Goal: Information Seeking & Learning: Learn about a topic

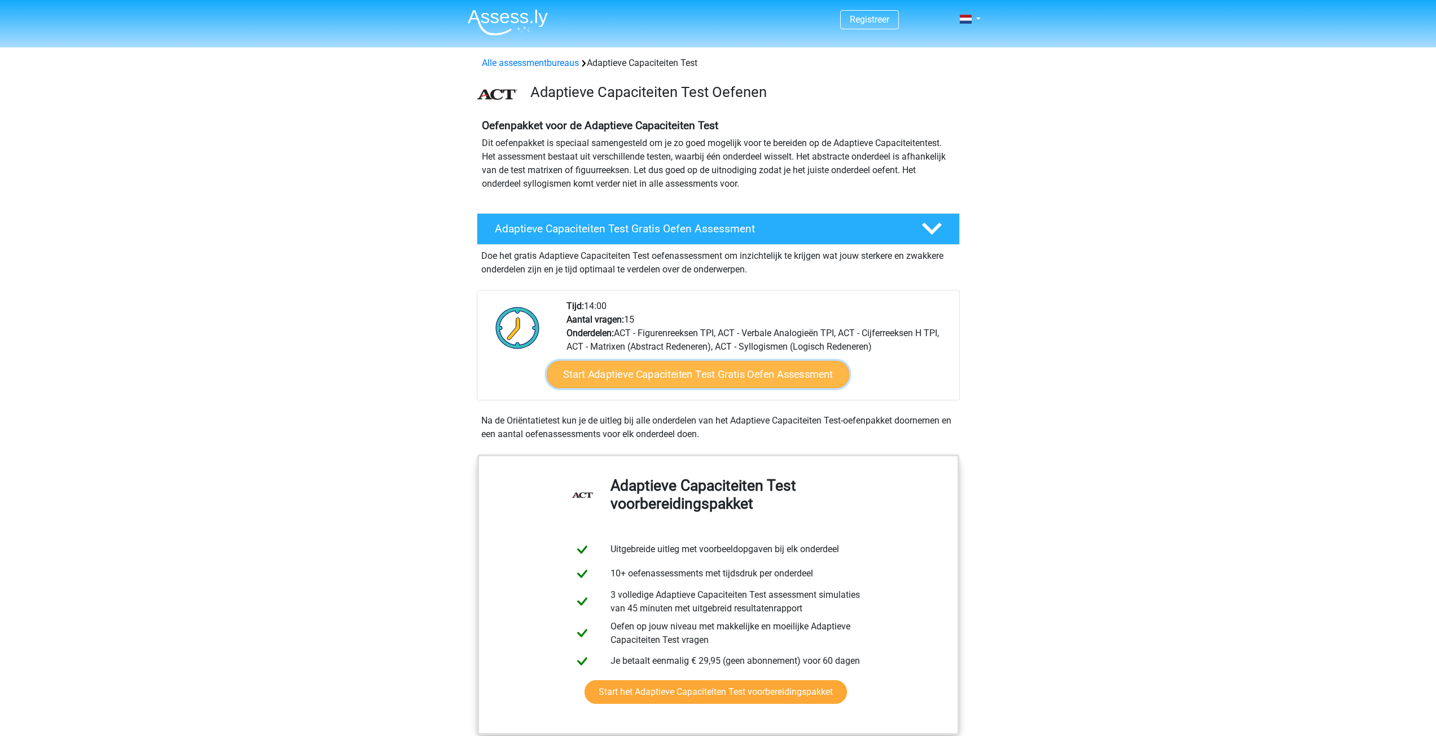
click at [748, 380] on link "Start Adaptieve Capaciteiten Test Gratis Oefen Assessment" at bounding box center [698, 374] width 302 height 27
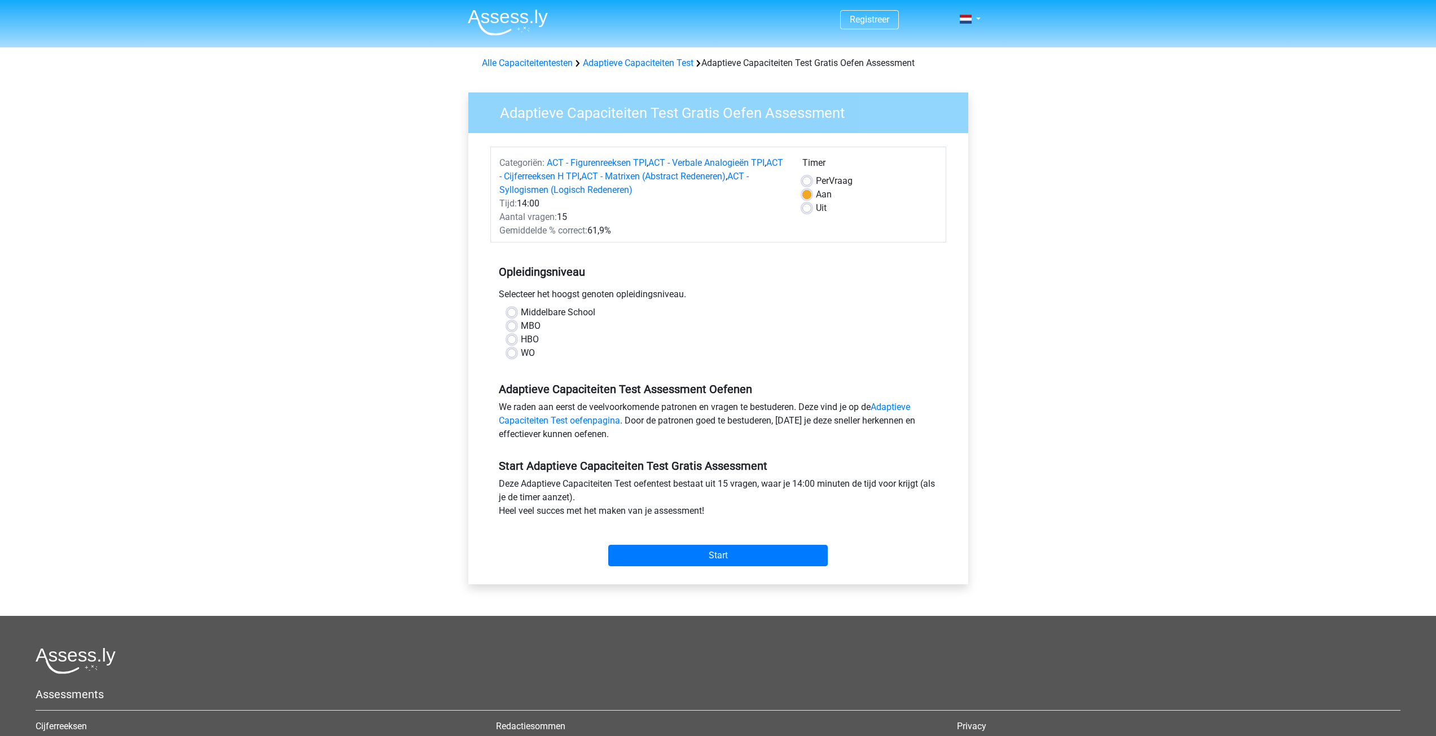
click at [516, 353] on div "WO" at bounding box center [718, 353] width 422 height 14
click at [521, 352] on label "WO" at bounding box center [528, 353] width 14 height 14
click at [510, 352] on input "WO" at bounding box center [511, 351] width 9 height 11
radio input "true"
click at [696, 550] on input "Start" at bounding box center [717, 555] width 219 height 21
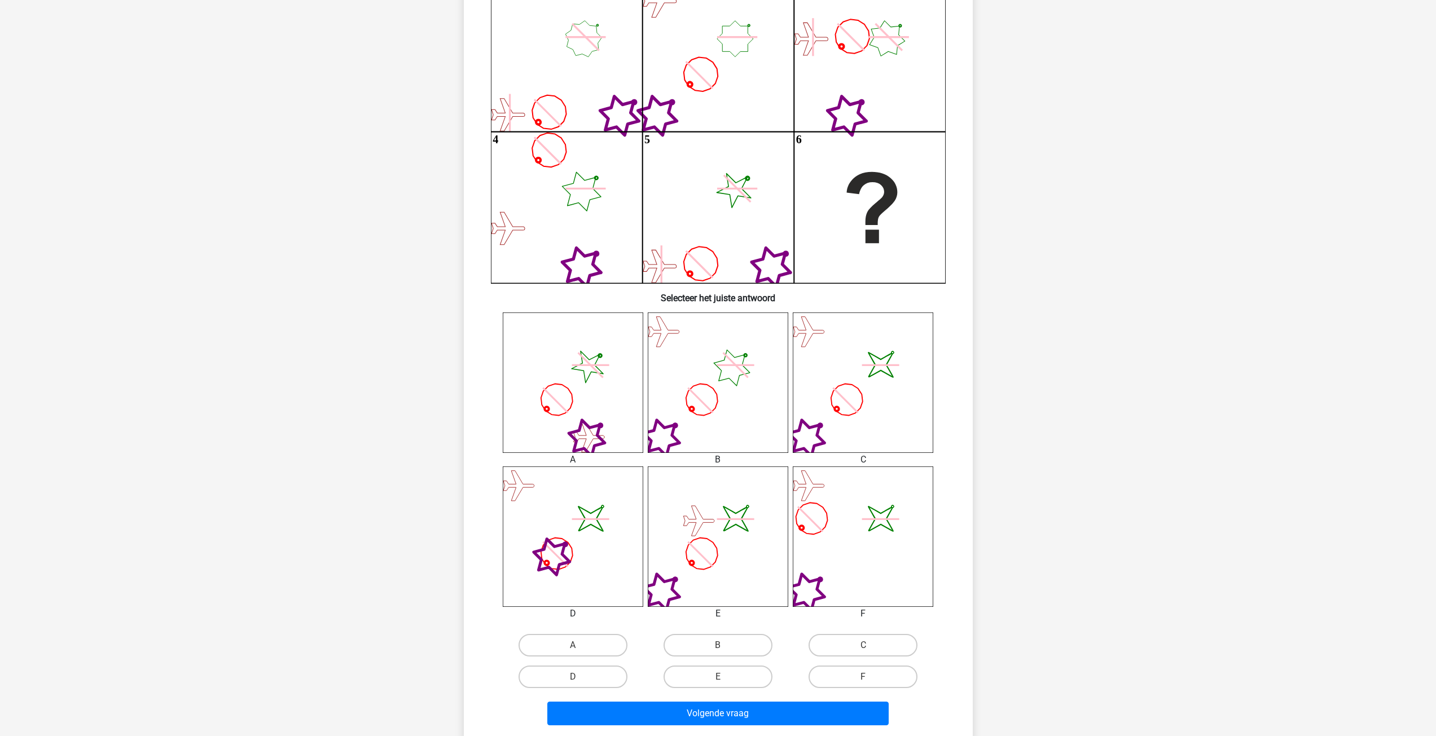
scroll to position [395, 0]
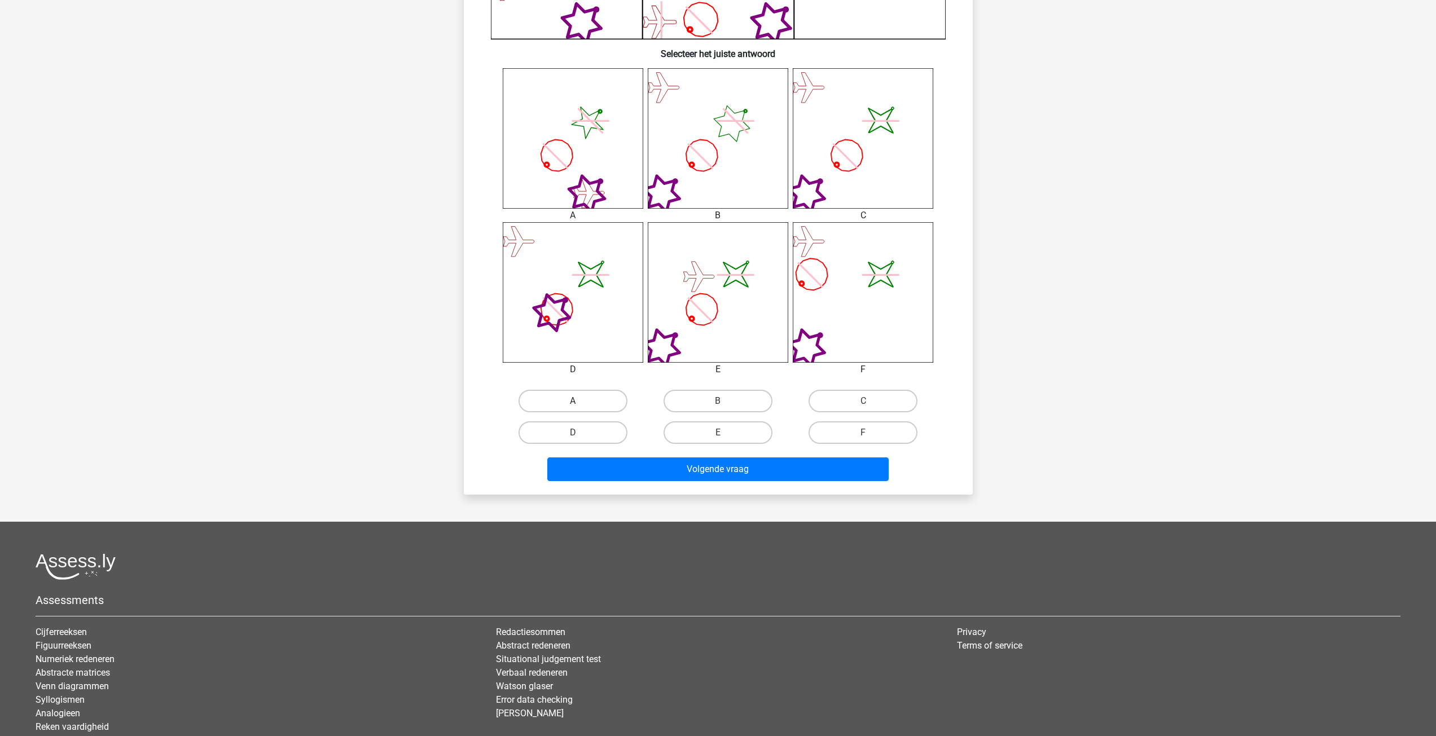
click at [581, 407] on label "A" at bounding box center [573, 401] width 109 height 23
click at [580, 407] on input "A" at bounding box center [576, 404] width 7 height 7
radio input "true"
click at [690, 474] on button "Volgende vraag" at bounding box center [717, 470] width 341 height 24
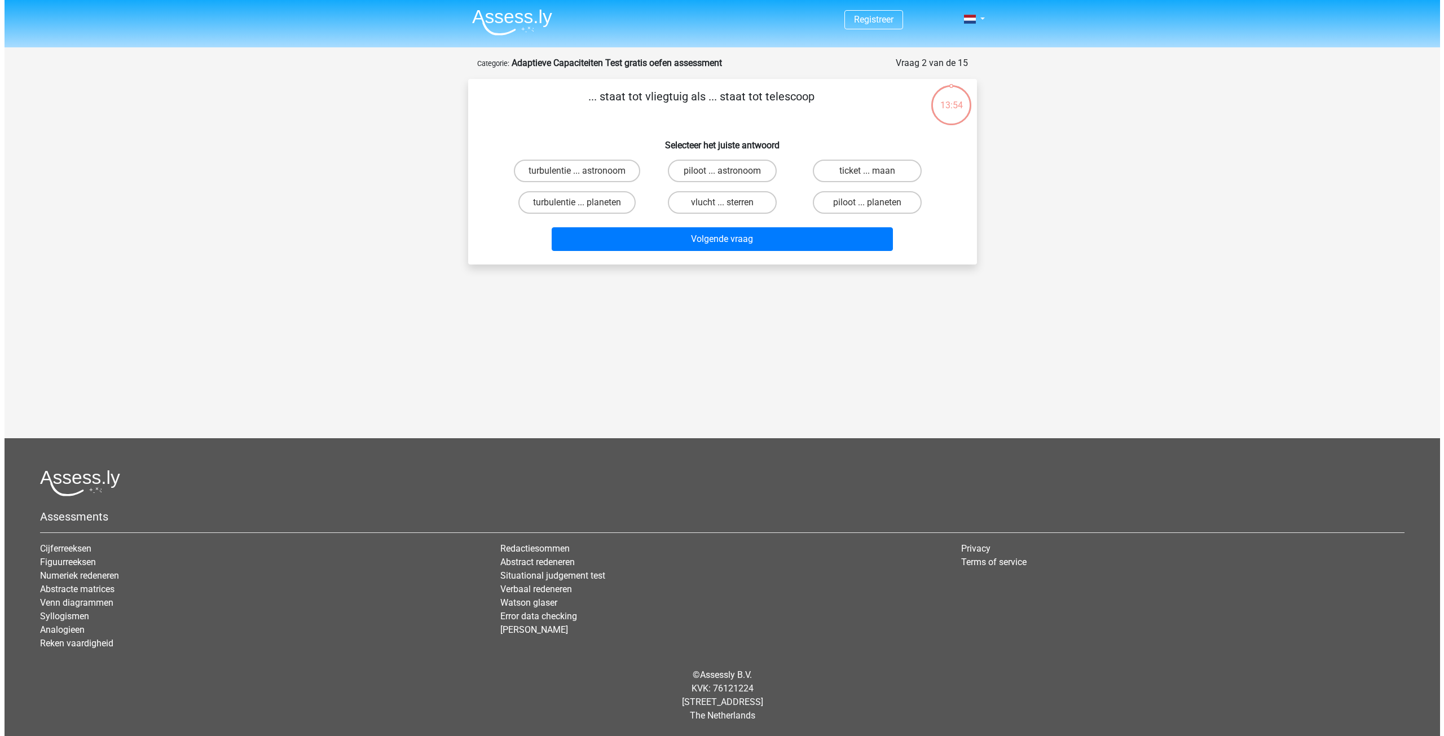
scroll to position [0, 0]
click at [743, 174] on label "piloot ... astronoom" at bounding box center [721, 171] width 109 height 23
click at [730, 174] on input "piloot ... astronoom" at bounding box center [725, 174] width 7 height 7
radio input "true"
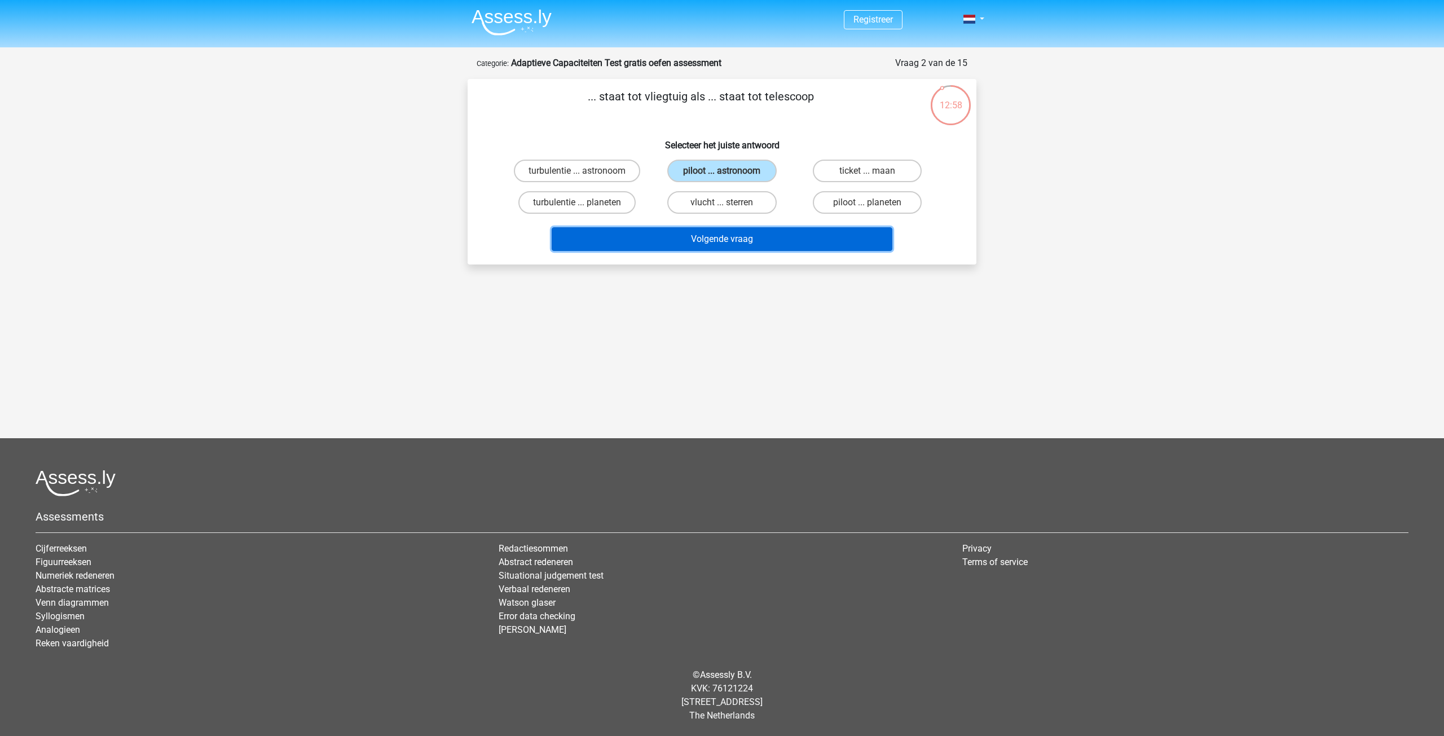
click at [767, 235] on button "Volgende vraag" at bounding box center [722, 239] width 341 height 24
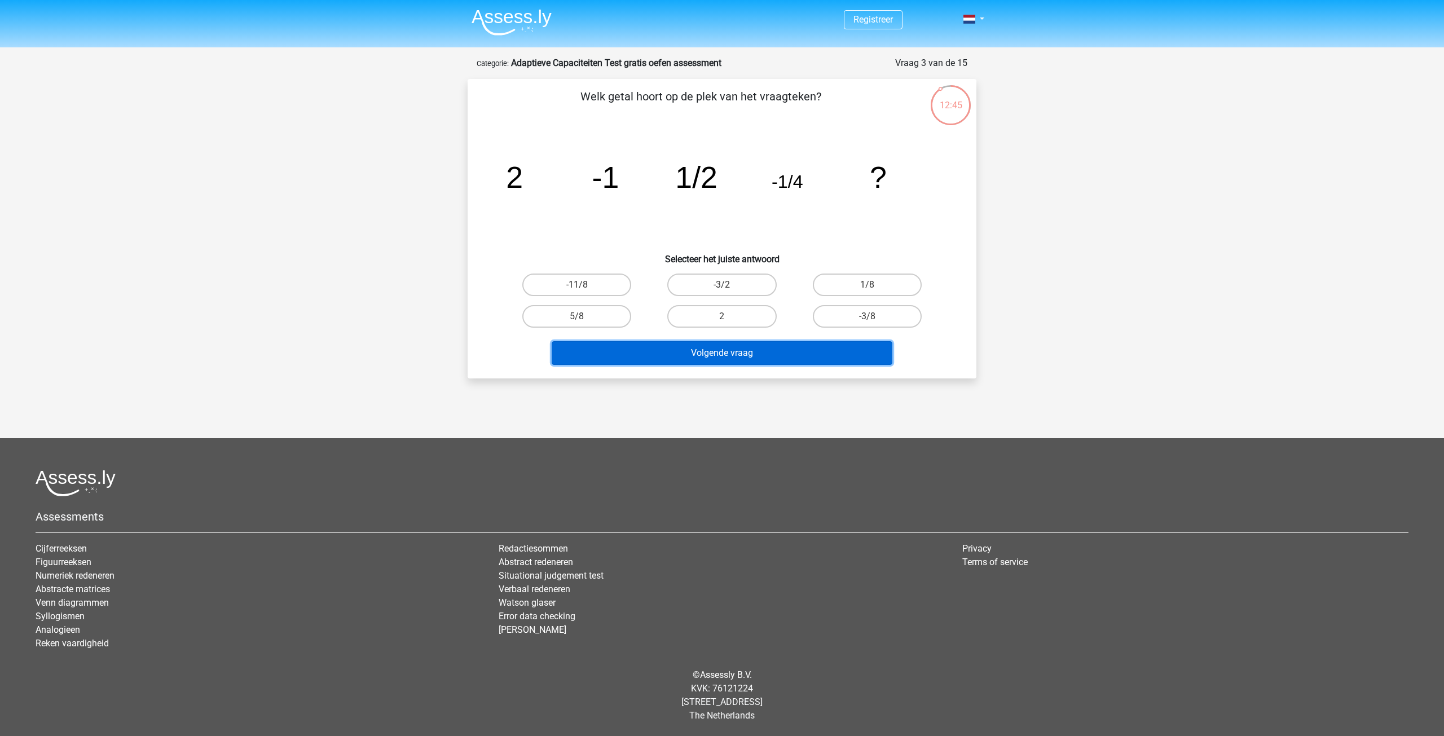
click at [774, 356] on button "Volgende vraag" at bounding box center [722, 353] width 341 height 24
click at [571, 280] on label "-11/8" at bounding box center [576, 285] width 109 height 23
click at [577, 285] on input "-11/8" at bounding box center [580, 288] width 7 height 7
radio input "true"
click at [631, 359] on button "Volgende vraag" at bounding box center [722, 353] width 341 height 24
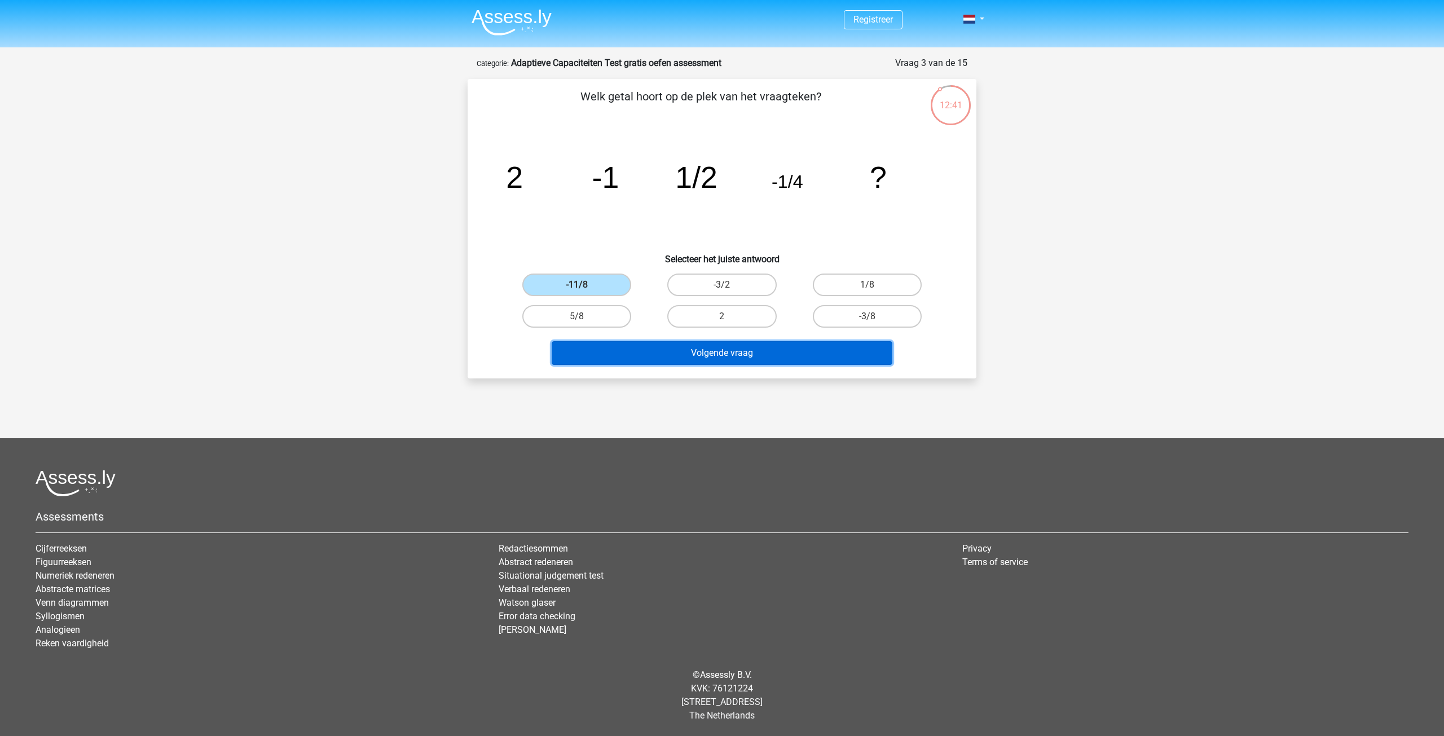
click at [651, 350] on button "Volgende vraag" at bounding box center [722, 353] width 341 height 24
click at [590, 281] on label "-11/8" at bounding box center [576, 285] width 109 height 23
click at [585, 285] on input "-11/8" at bounding box center [580, 288] width 7 height 7
click at [625, 354] on button "Volgende vraag" at bounding box center [722, 353] width 341 height 24
click at [706, 281] on label "-3/2" at bounding box center [721, 285] width 109 height 23
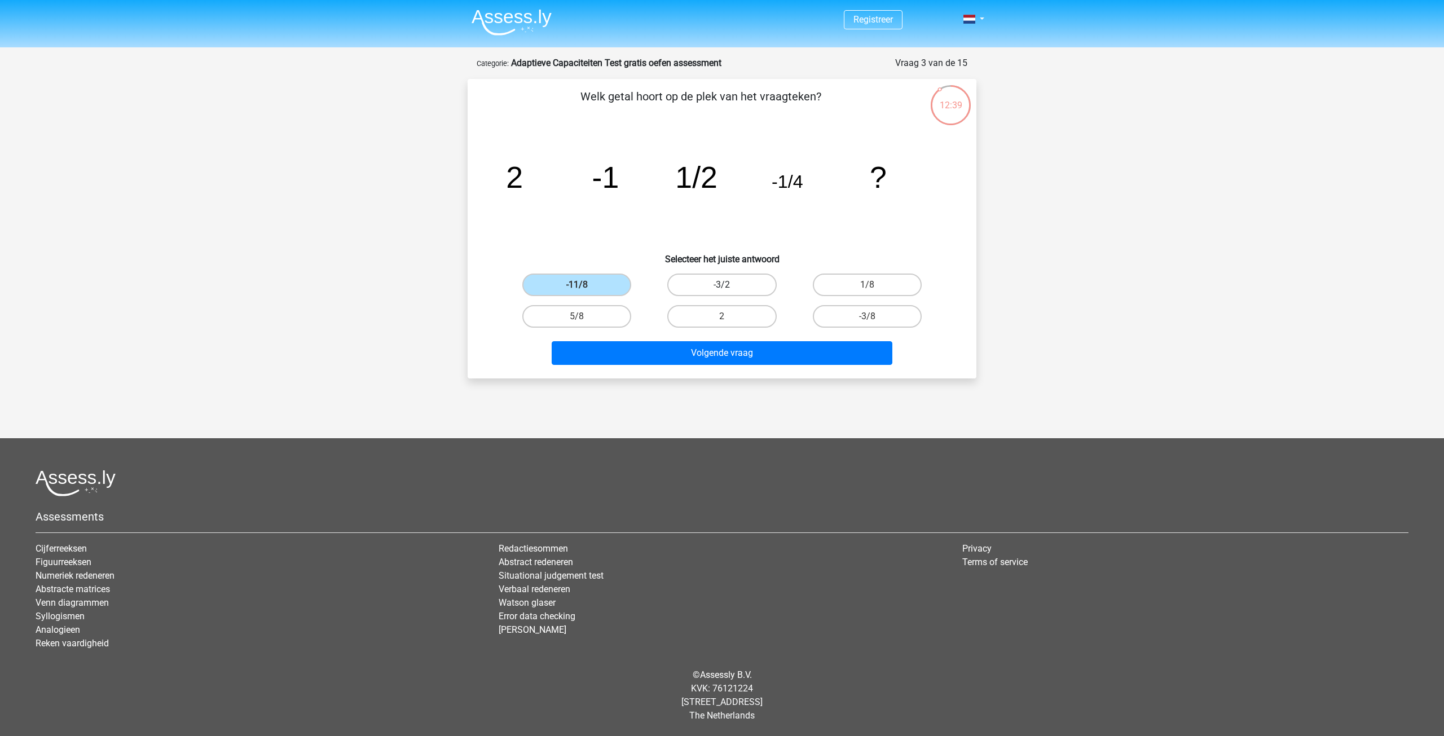
click at [722, 285] on input "-3/2" at bounding box center [725, 288] width 7 height 7
radio input "true"
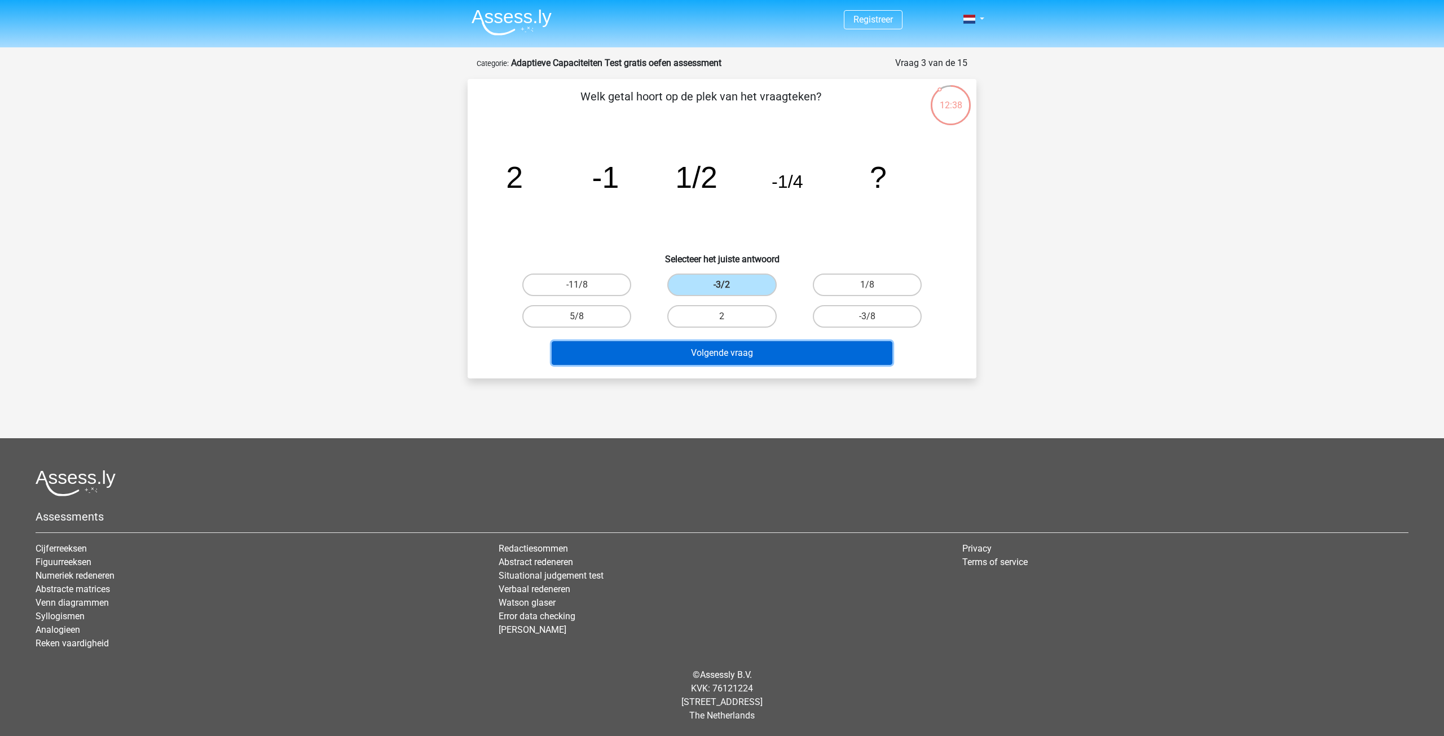
click at [710, 352] on button "Volgende vraag" at bounding box center [722, 353] width 341 height 24
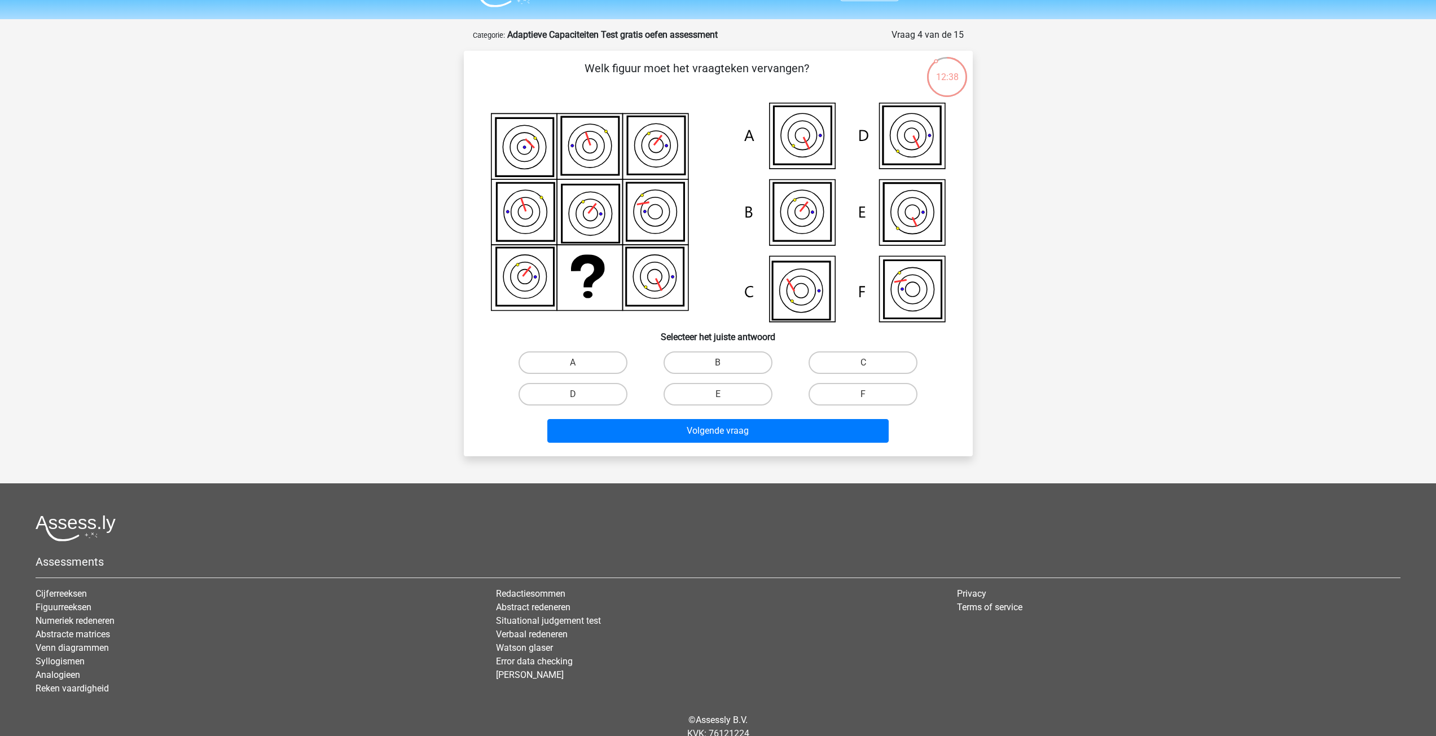
scroll to position [56, 0]
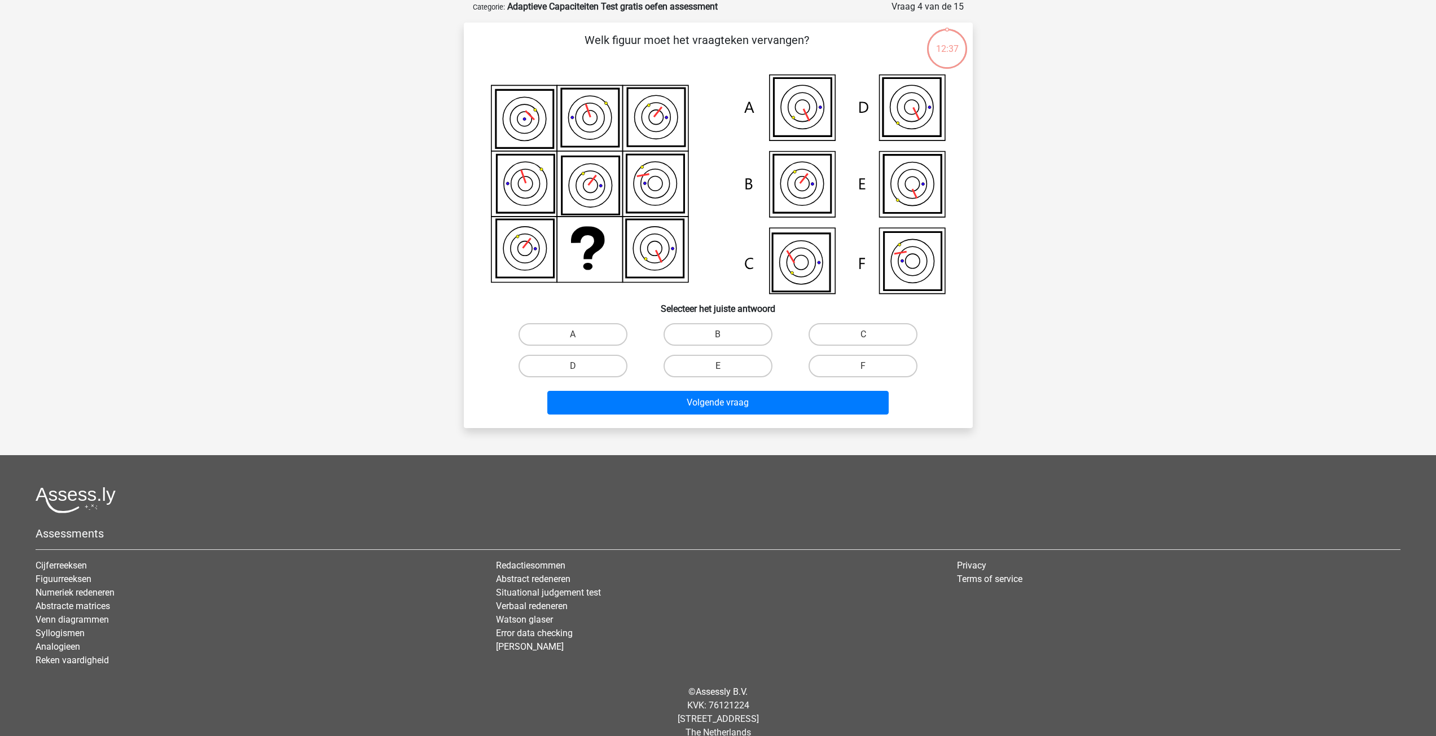
click at [693, 322] on div "B" at bounding box center [717, 335] width 145 height 32
click at [696, 333] on label "B" at bounding box center [718, 334] width 109 height 23
click at [718, 335] on input "B" at bounding box center [721, 338] width 7 height 7
radio input "true"
click at [713, 398] on button "Volgende vraag" at bounding box center [717, 403] width 341 height 24
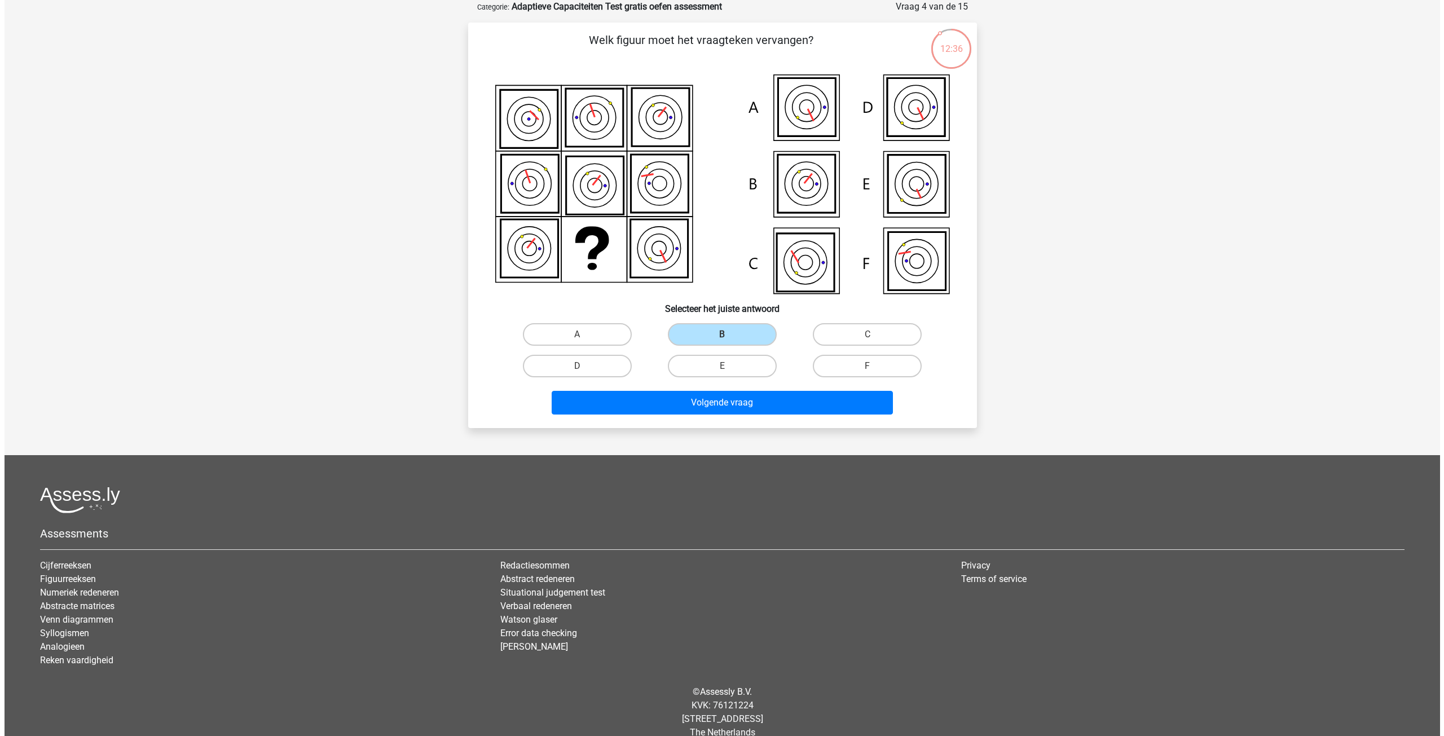
scroll to position [0, 0]
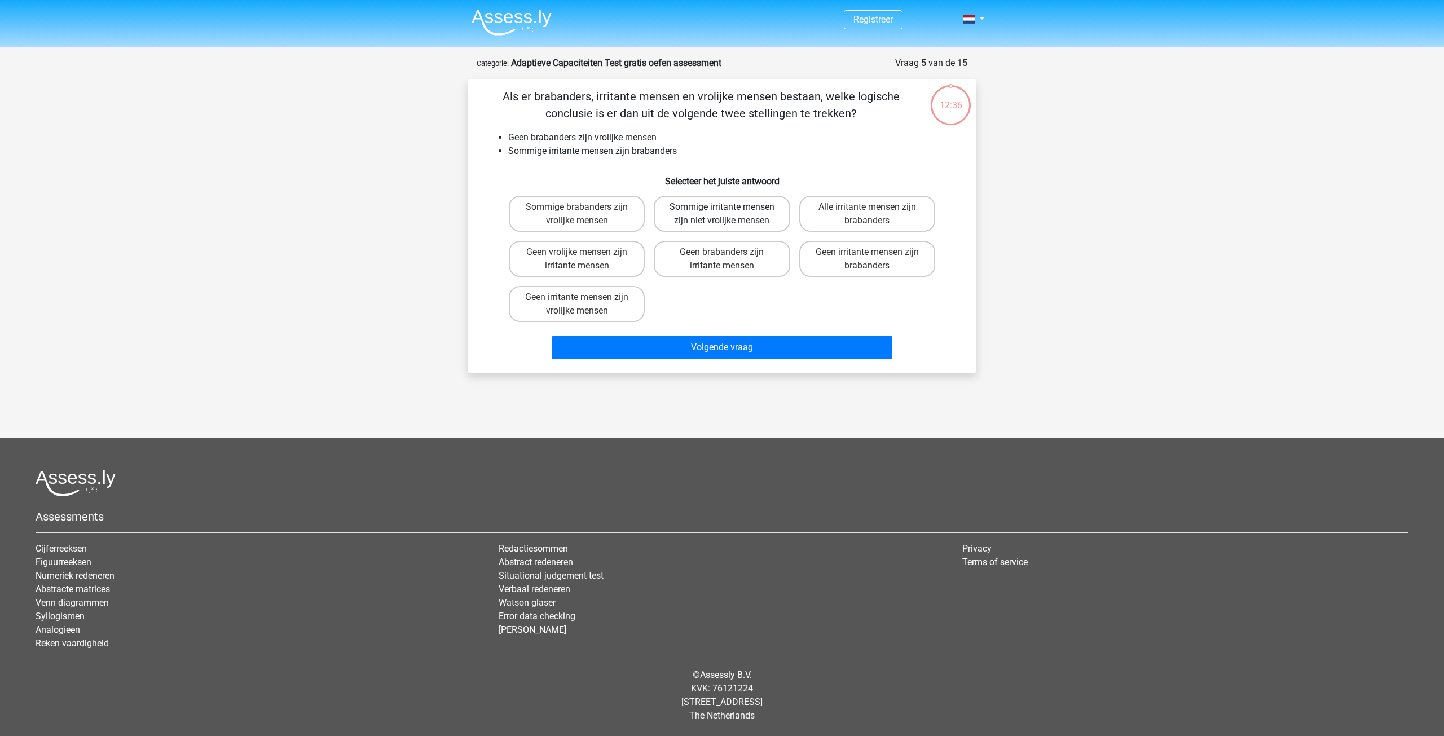
click at [713, 221] on label "Sommige irritante mensen zijn niet vrolijke mensen" at bounding box center [722, 214] width 136 height 36
click at [722, 214] on input "Sommige irritante mensen zijn niet vrolijke mensen" at bounding box center [725, 210] width 7 height 7
radio input "true"
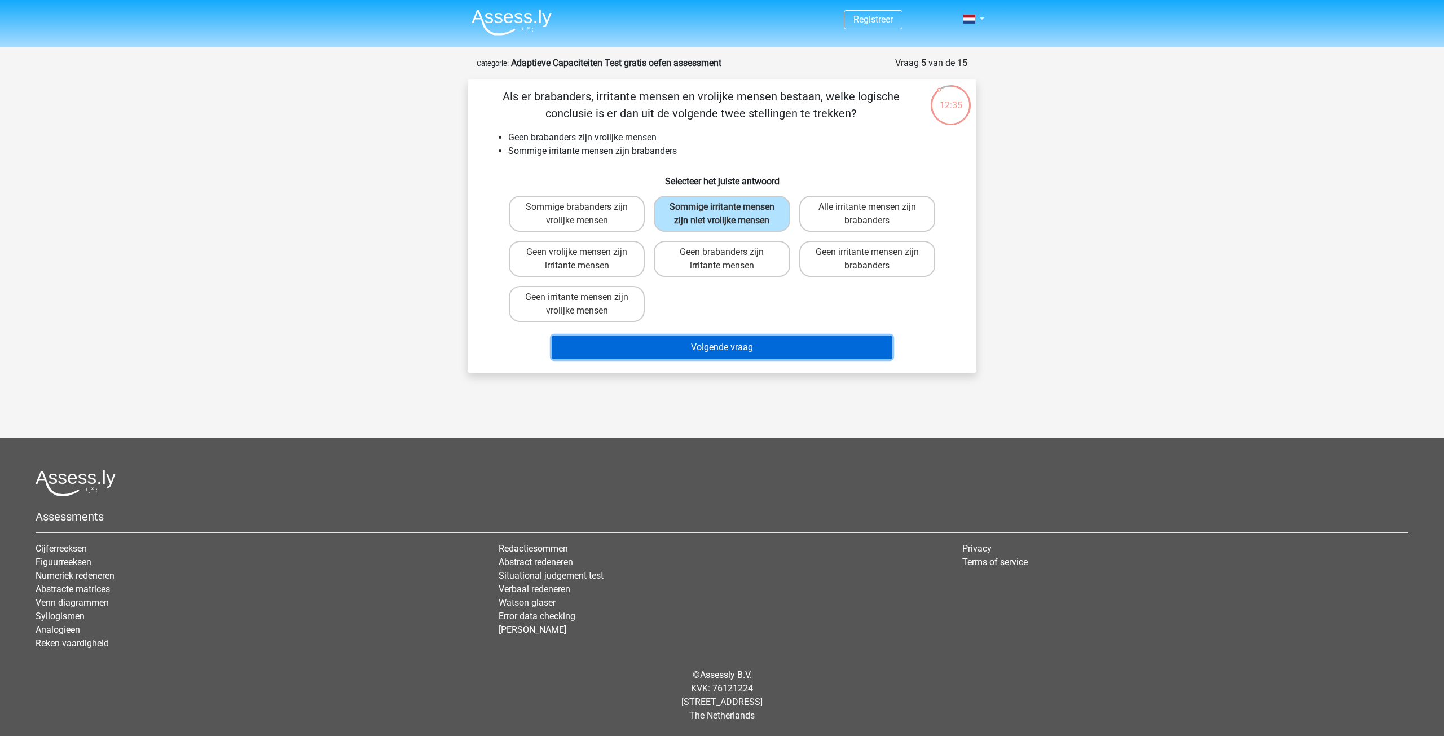
click at [723, 353] on button "Volgende vraag" at bounding box center [722, 348] width 341 height 24
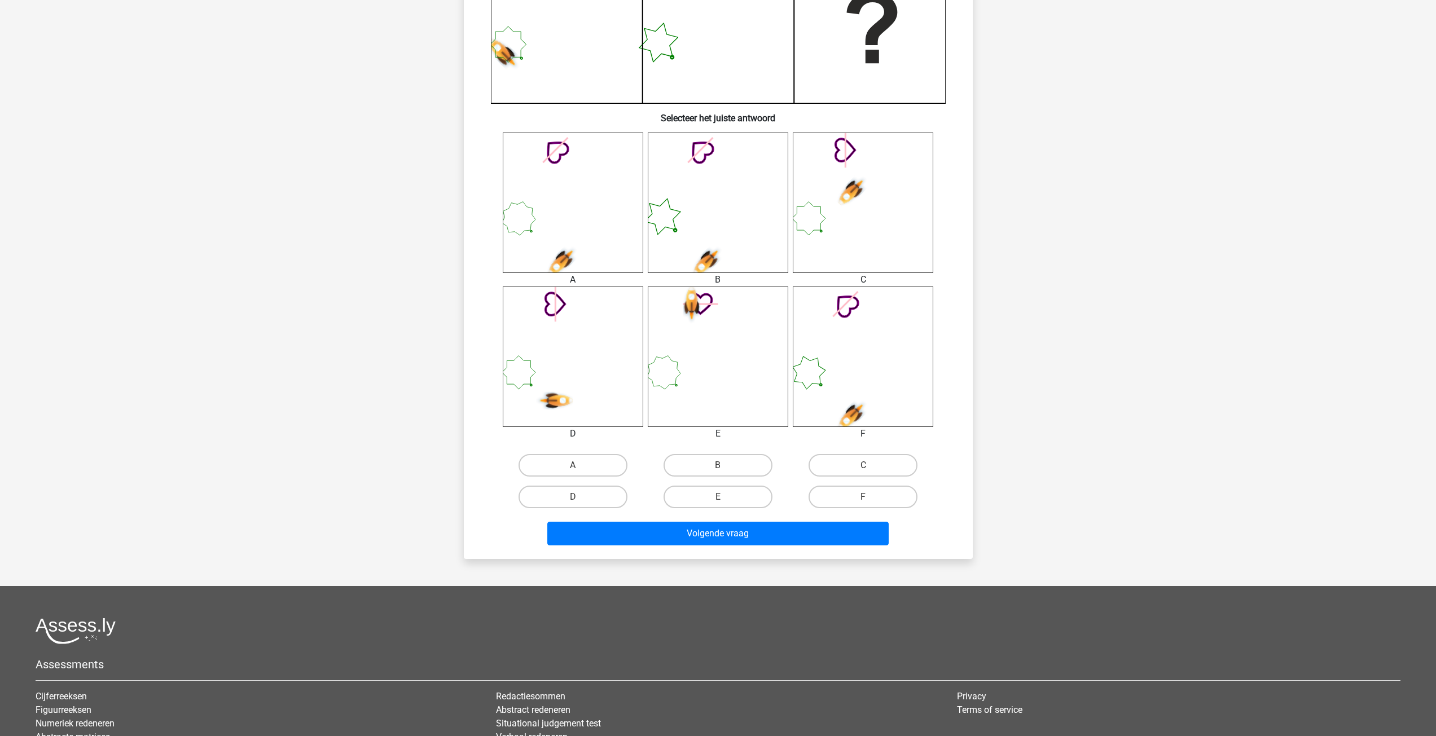
scroll to position [451, 0]
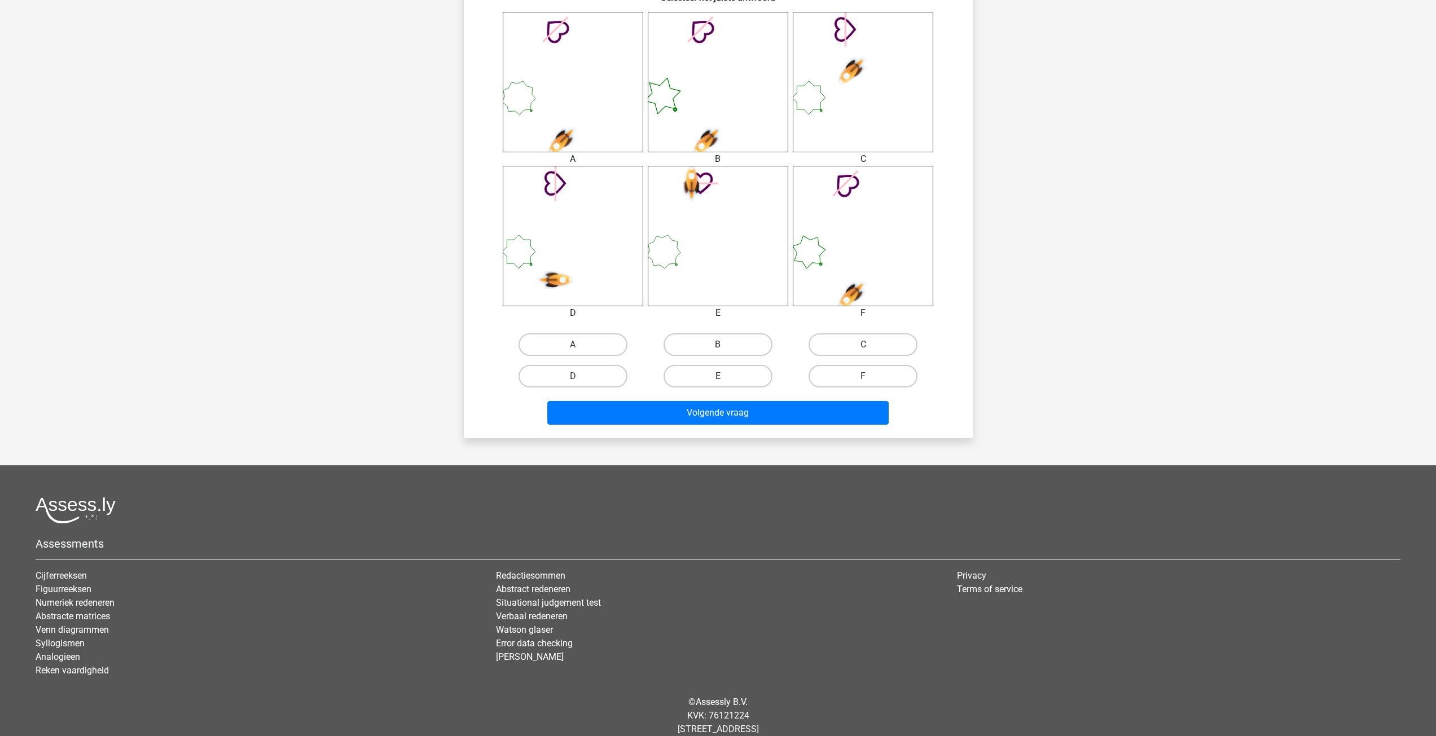
click at [737, 341] on label "B" at bounding box center [718, 344] width 109 height 23
click at [725, 345] on input "B" at bounding box center [721, 348] width 7 height 7
radio input "true"
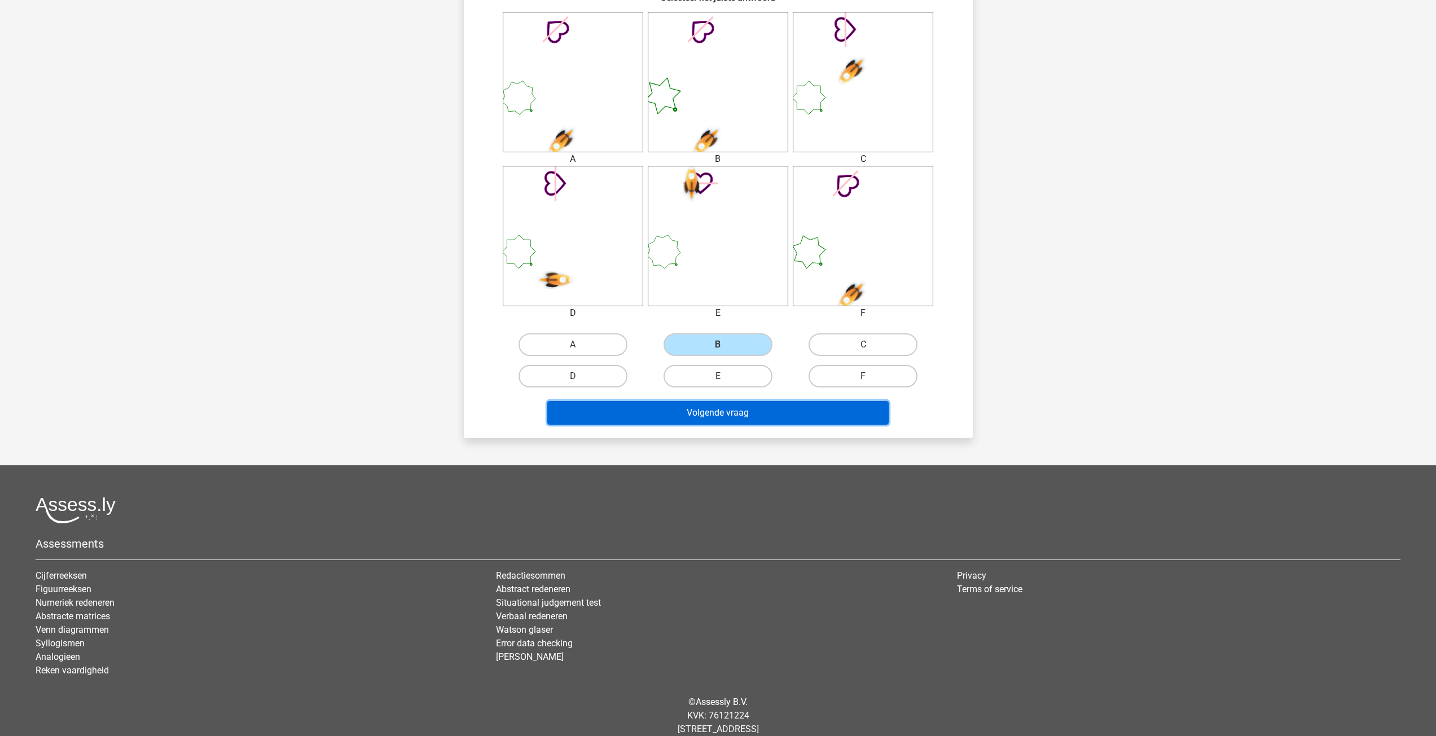
click at [746, 405] on button "Volgende vraag" at bounding box center [717, 413] width 341 height 24
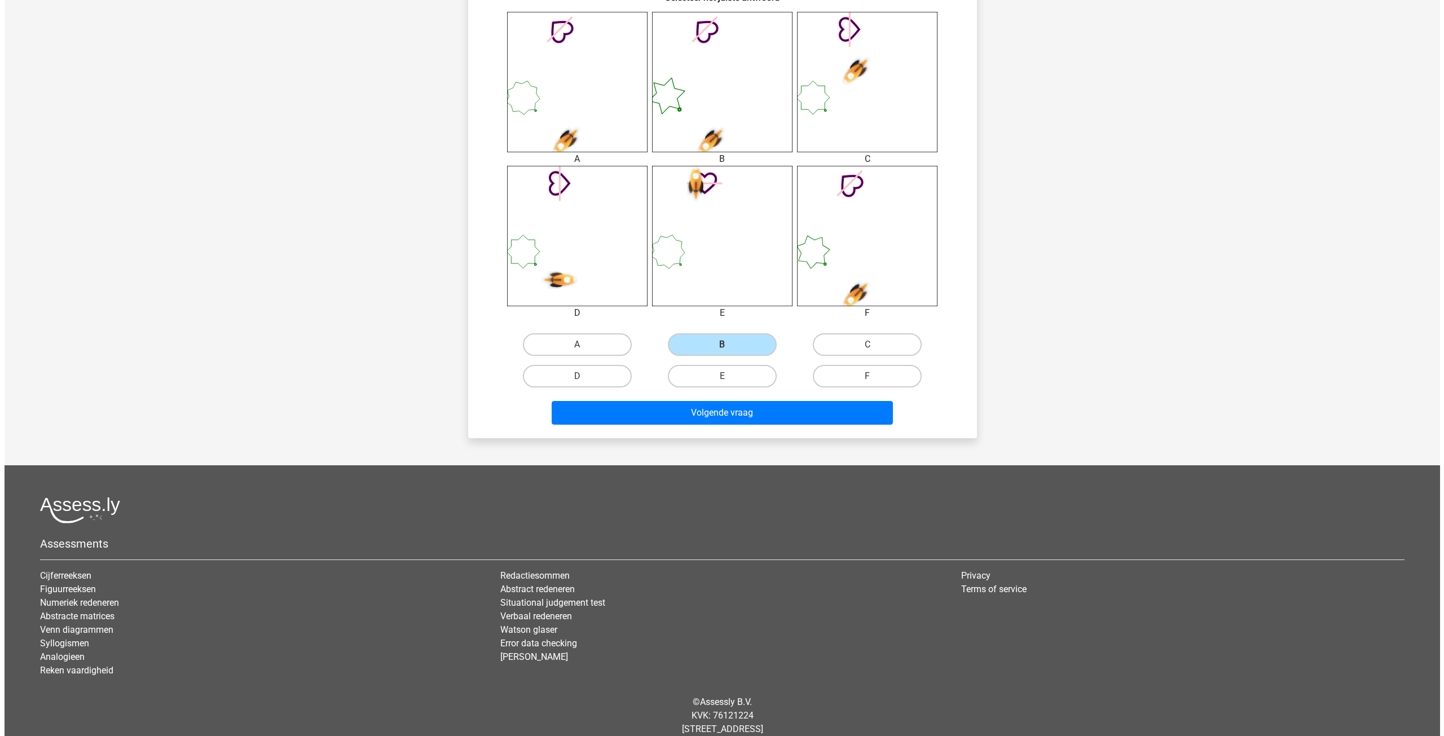
scroll to position [0, 0]
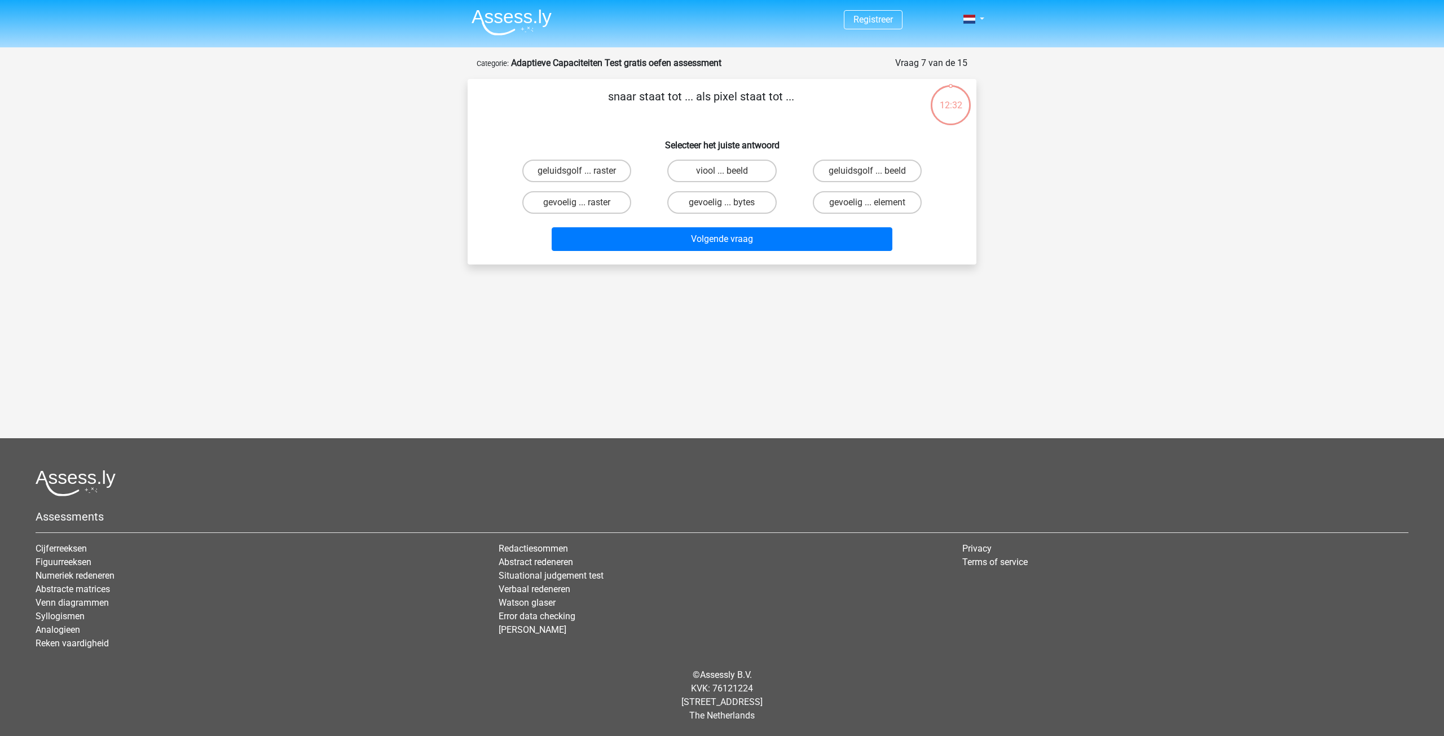
click at [727, 176] on input "viool ... beeld" at bounding box center [725, 174] width 7 height 7
radio input "true"
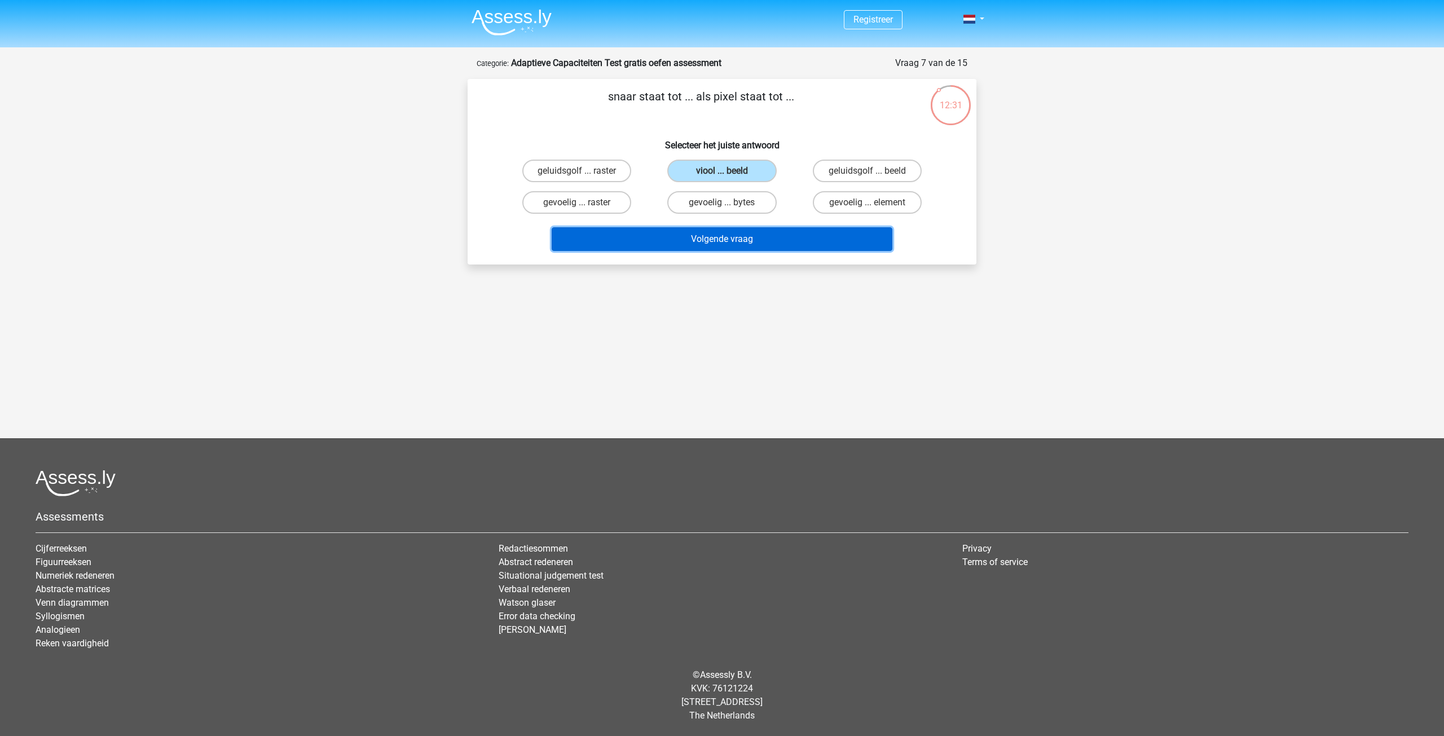
click at [716, 235] on button "Volgende vraag" at bounding box center [722, 239] width 341 height 24
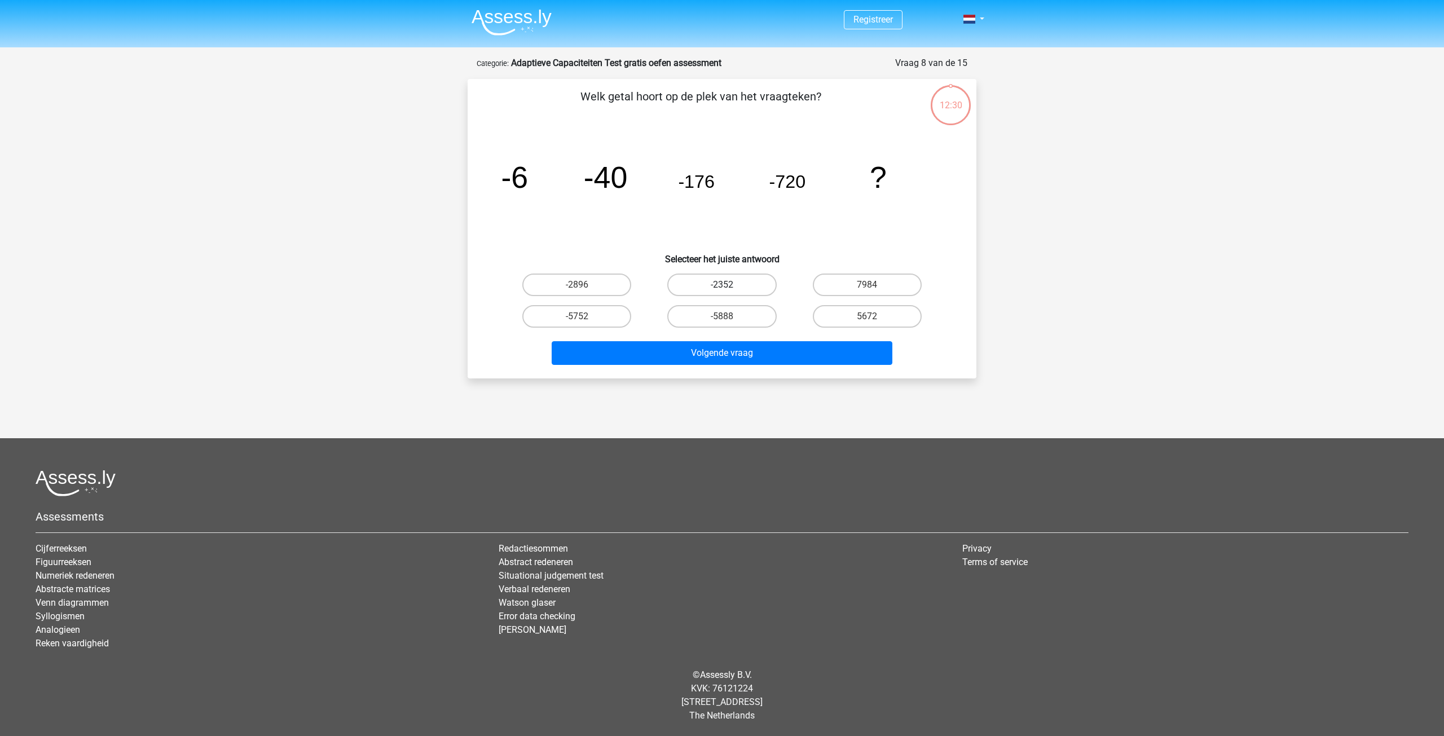
click at [723, 293] on label "-2352" at bounding box center [721, 285] width 109 height 23
click at [723, 292] on input "-2352" at bounding box center [725, 288] width 7 height 7
radio input "true"
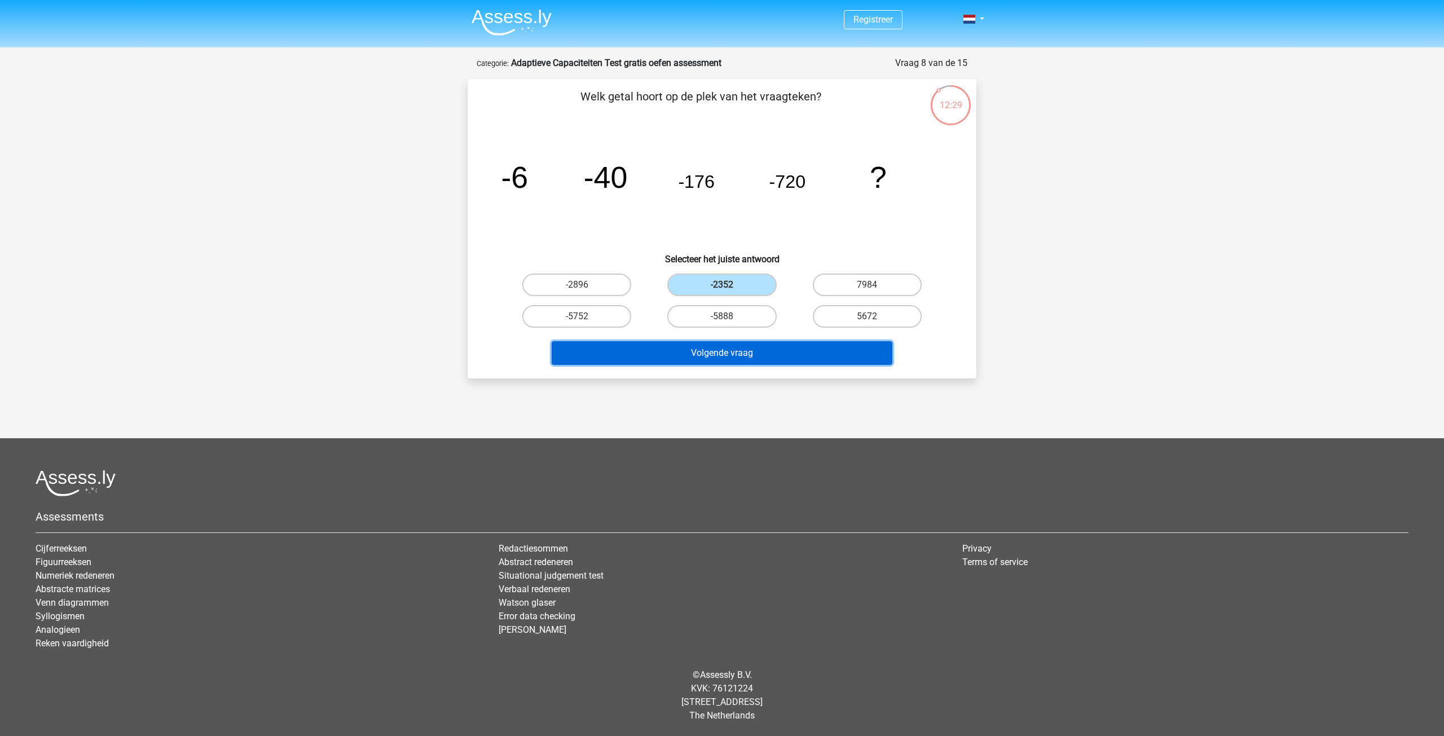
click at [726, 350] on button "Volgende vraag" at bounding box center [722, 353] width 341 height 24
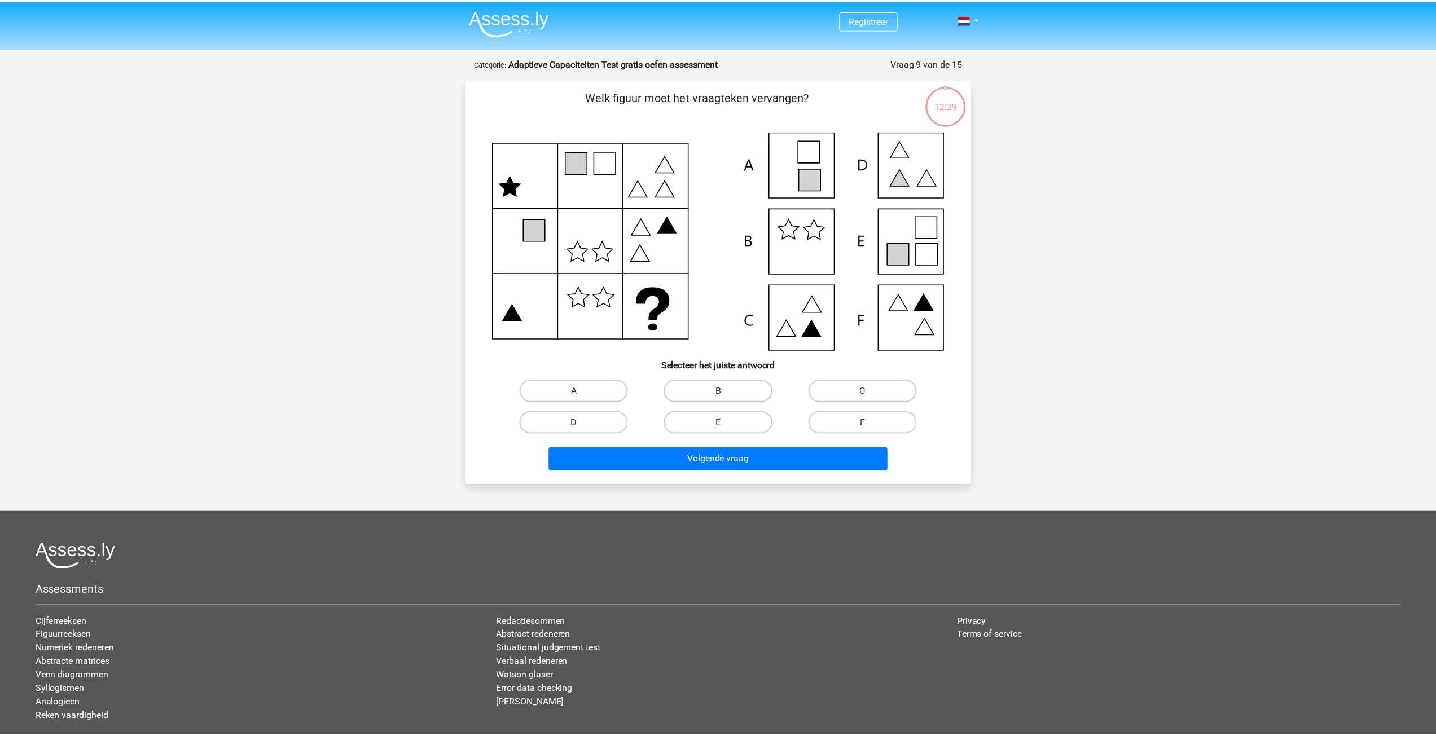
scroll to position [56, 0]
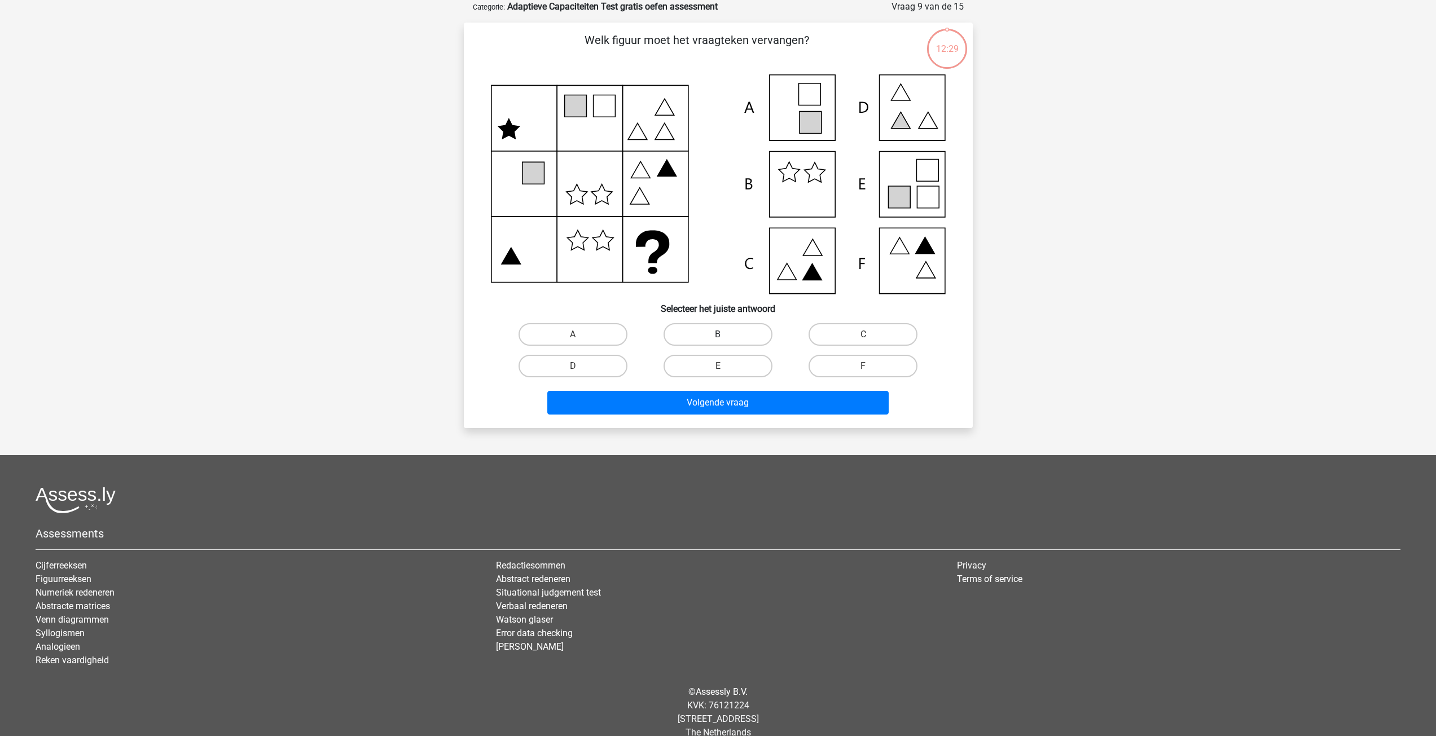
click at [720, 331] on label "B" at bounding box center [718, 334] width 109 height 23
click at [720, 335] on input "B" at bounding box center [721, 338] width 7 height 7
radio input "true"
click at [737, 402] on button "Volgende vraag" at bounding box center [717, 403] width 341 height 24
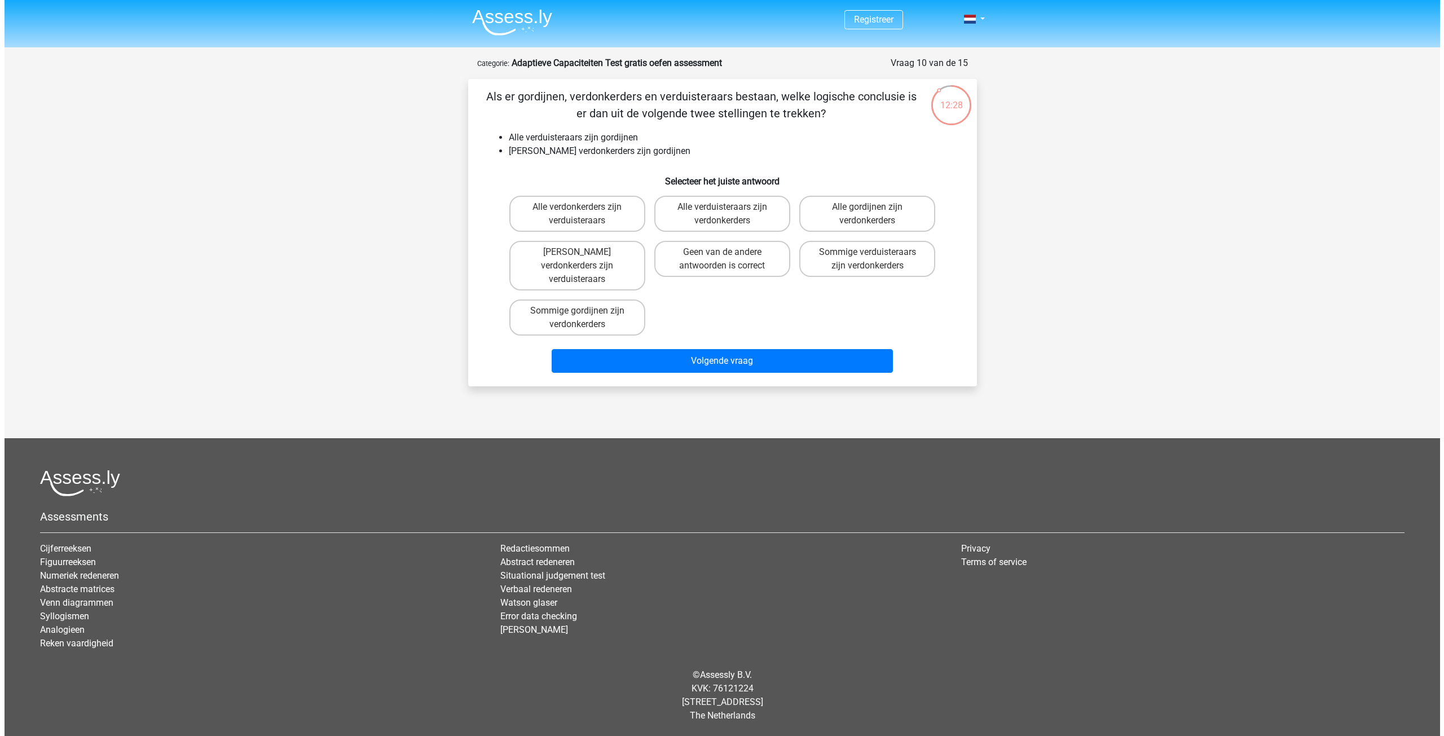
scroll to position [0, 0]
click at [730, 211] on label "Alle verduisteraars zijn verdonkerders" at bounding box center [722, 214] width 136 height 36
click at [730, 211] on input "Alle verduisteraars zijn verdonkerders" at bounding box center [725, 210] width 7 height 7
radio input "true"
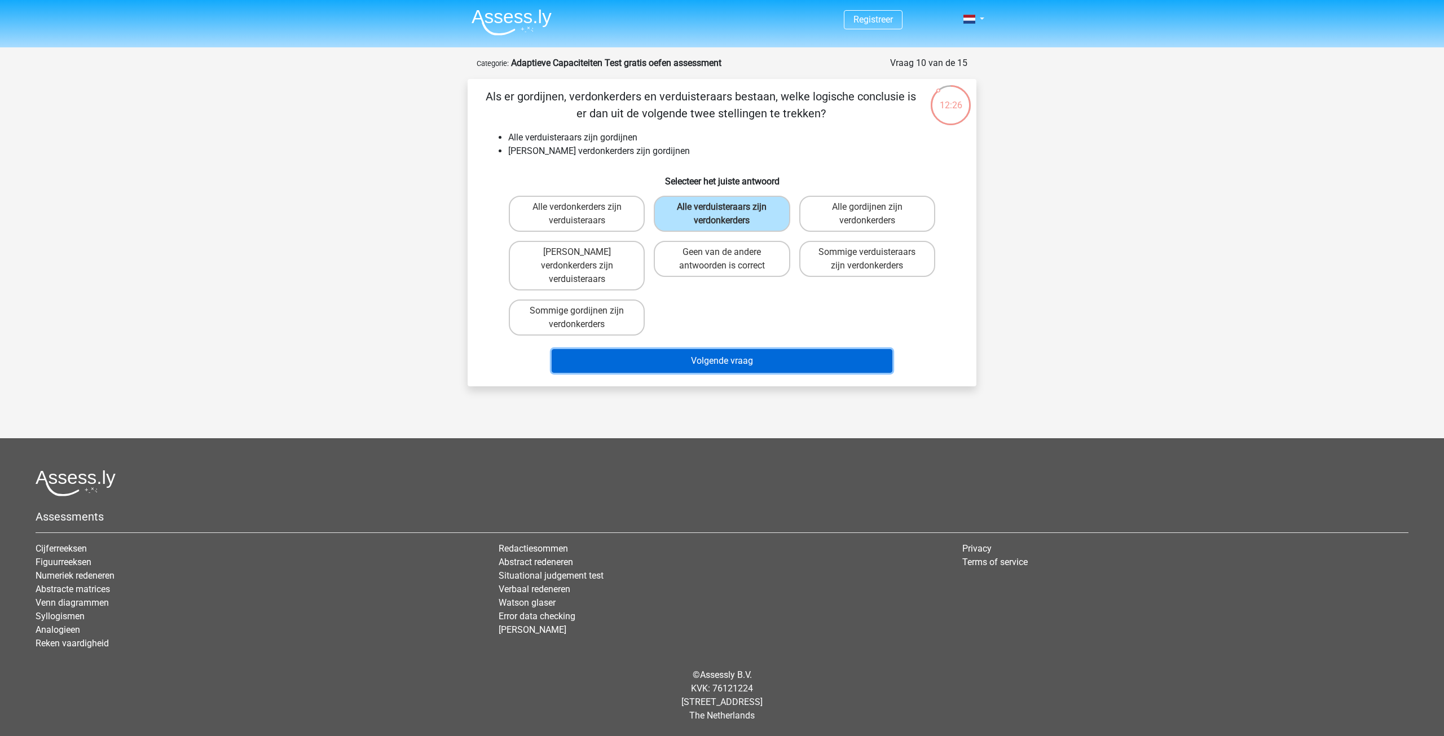
click at [739, 349] on button "Volgende vraag" at bounding box center [722, 361] width 341 height 24
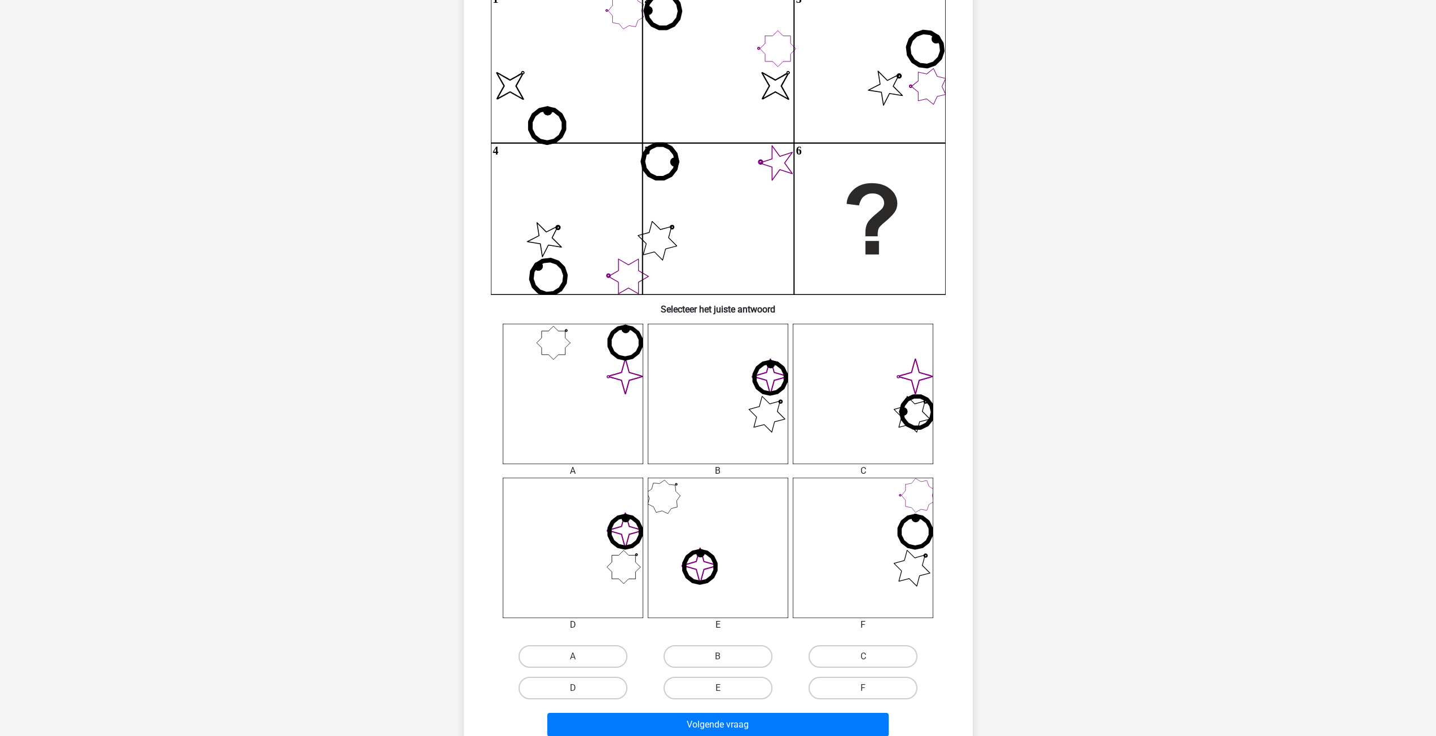
scroll to position [451, 0]
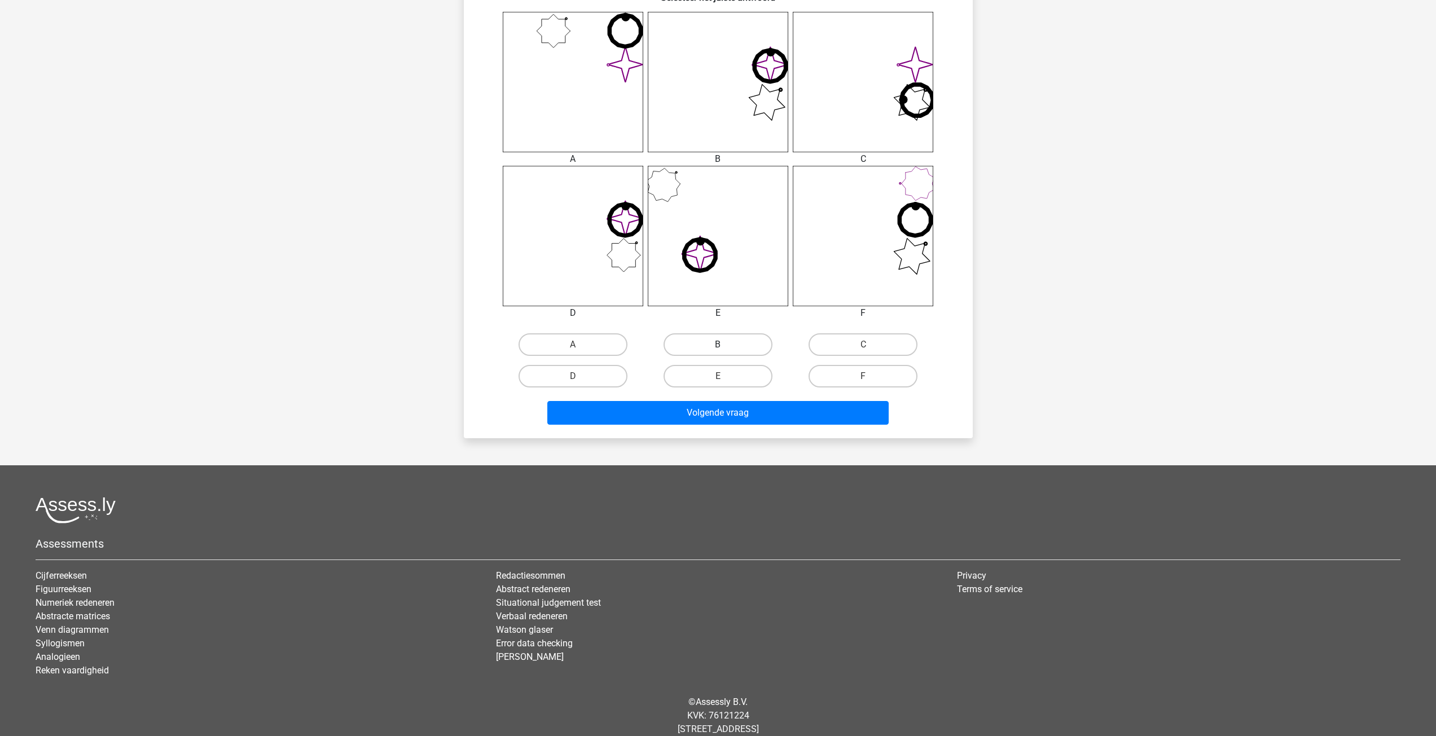
click at [728, 343] on label "B" at bounding box center [718, 344] width 109 height 23
click at [725, 345] on input "B" at bounding box center [721, 348] width 7 height 7
radio input "true"
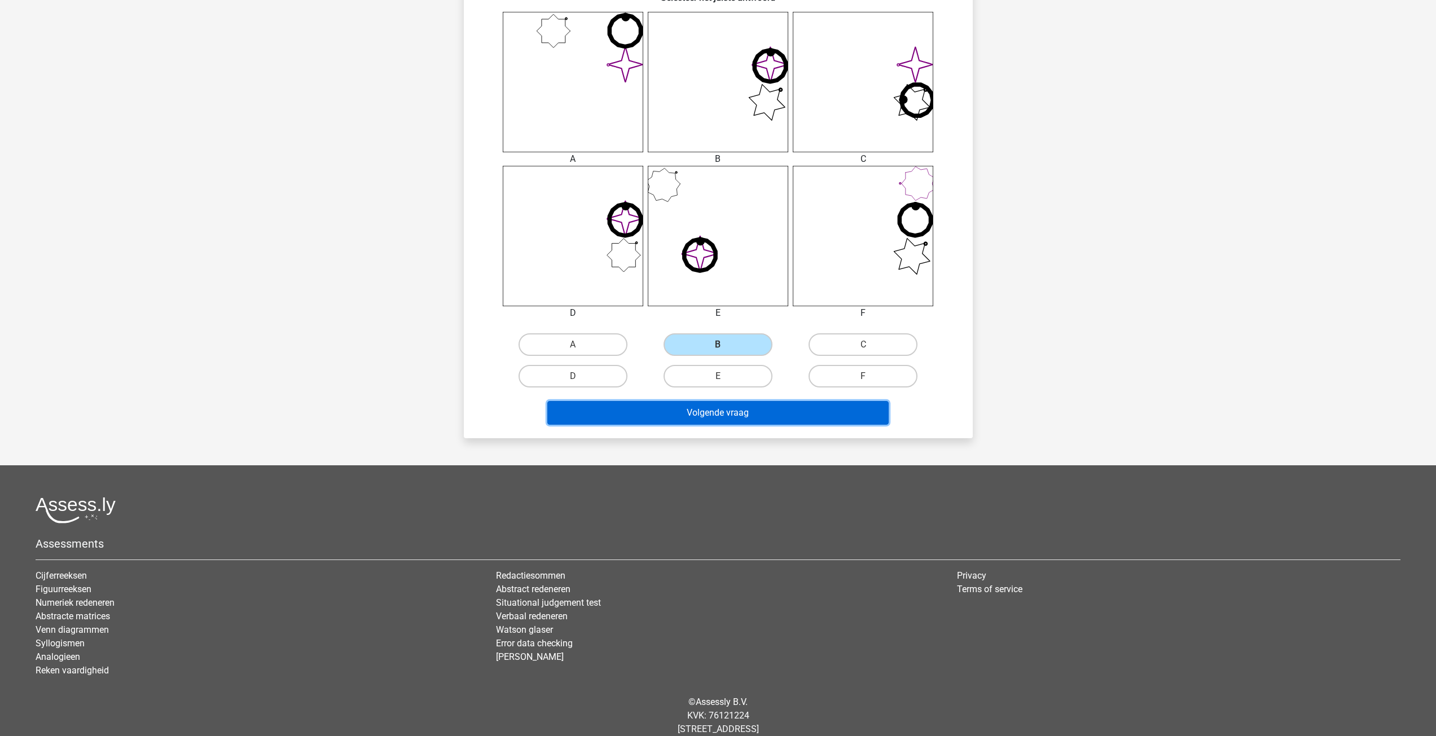
click at [735, 411] on button "Volgende vraag" at bounding box center [717, 413] width 341 height 24
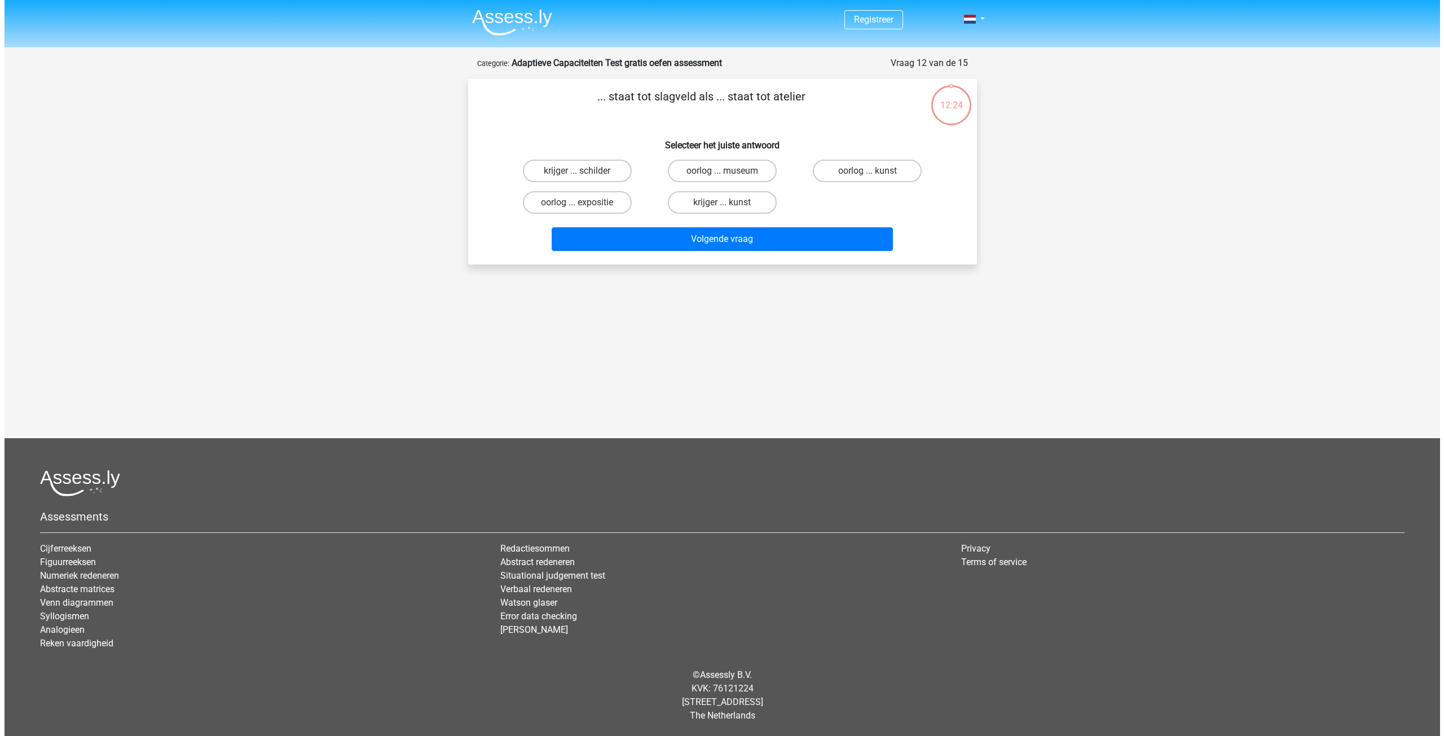
scroll to position [0, 0]
click at [742, 202] on label "krijger ... kunst" at bounding box center [721, 202] width 109 height 23
click at [730, 203] on input "krijger ... kunst" at bounding box center [725, 206] width 7 height 7
radio input "true"
click at [608, 166] on label "krijger ... schilder" at bounding box center [576, 171] width 109 height 23
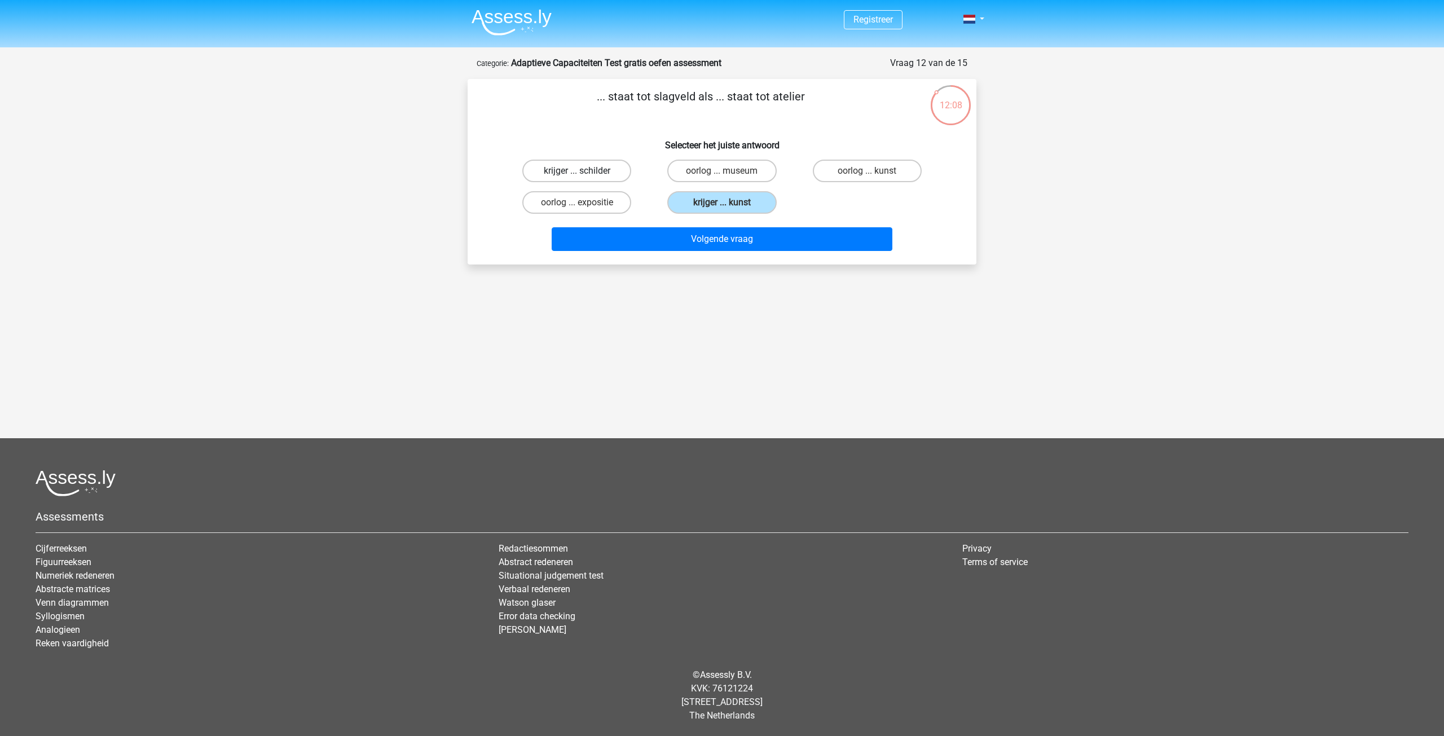
click at [585, 171] on input "krijger ... schilder" at bounding box center [580, 174] width 7 height 7
radio input "true"
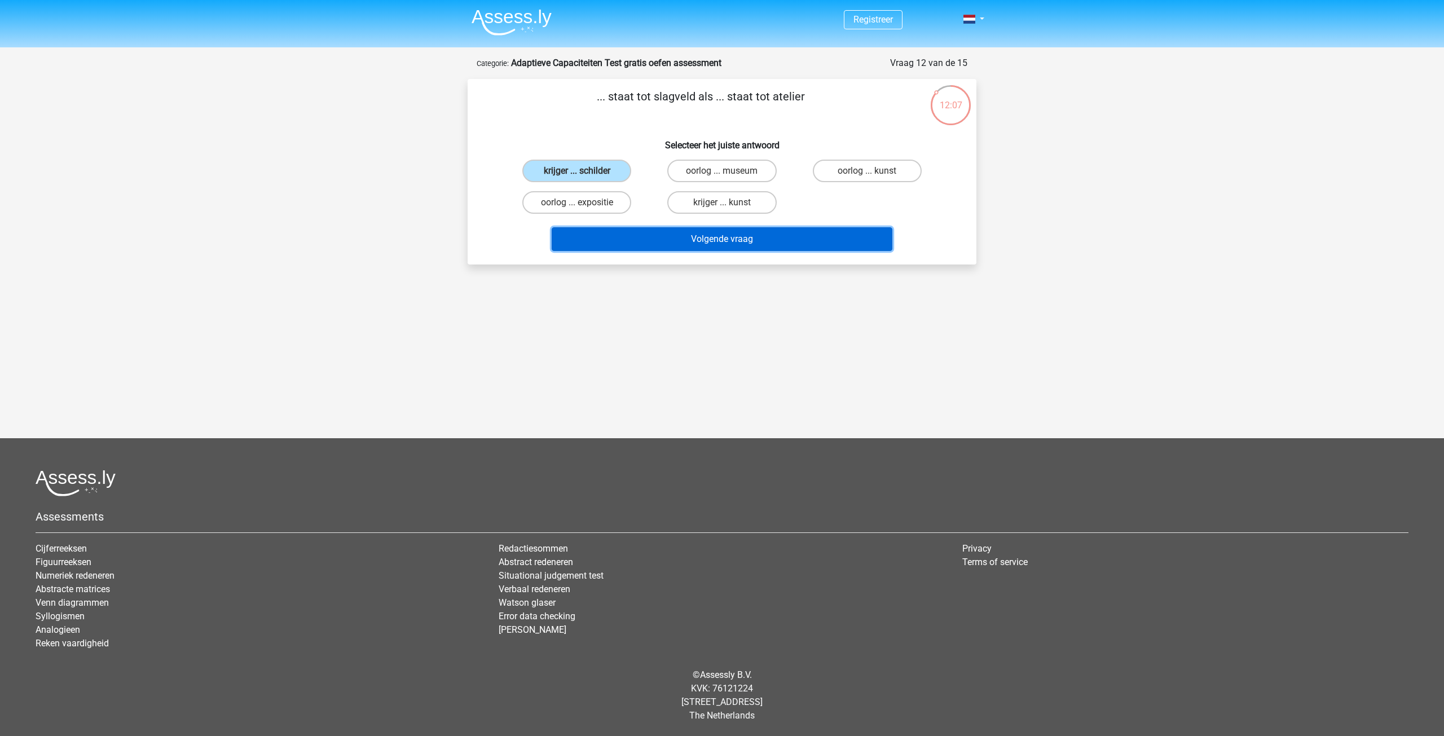
click at [723, 242] on button "Volgende vraag" at bounding box center [722, 239] width 341 height 24
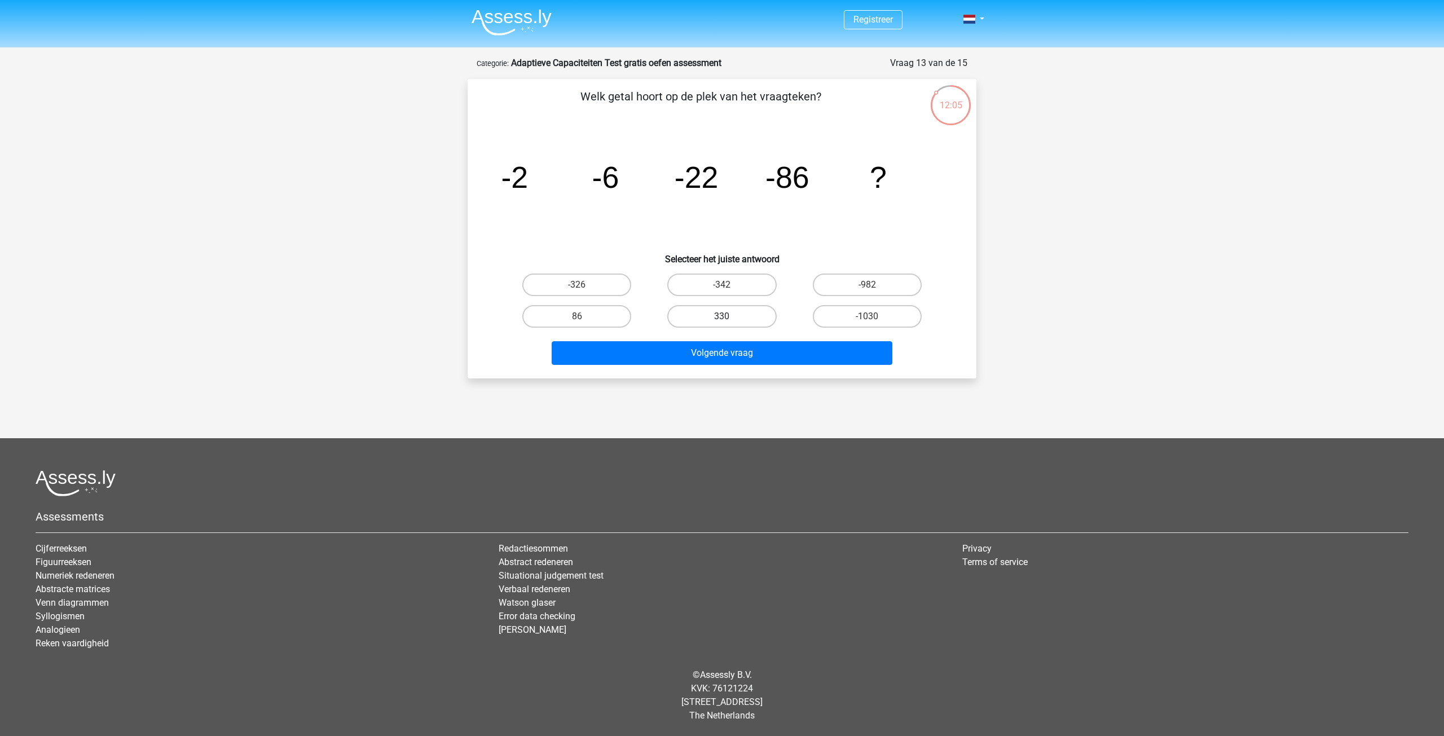
click at [753, 314] on label "330" at bounding box center [721, 316] width 109 height 23
click at [730, 317] on input "330" at bounding box center [725, 320] width 7 height 7
radio input "true"
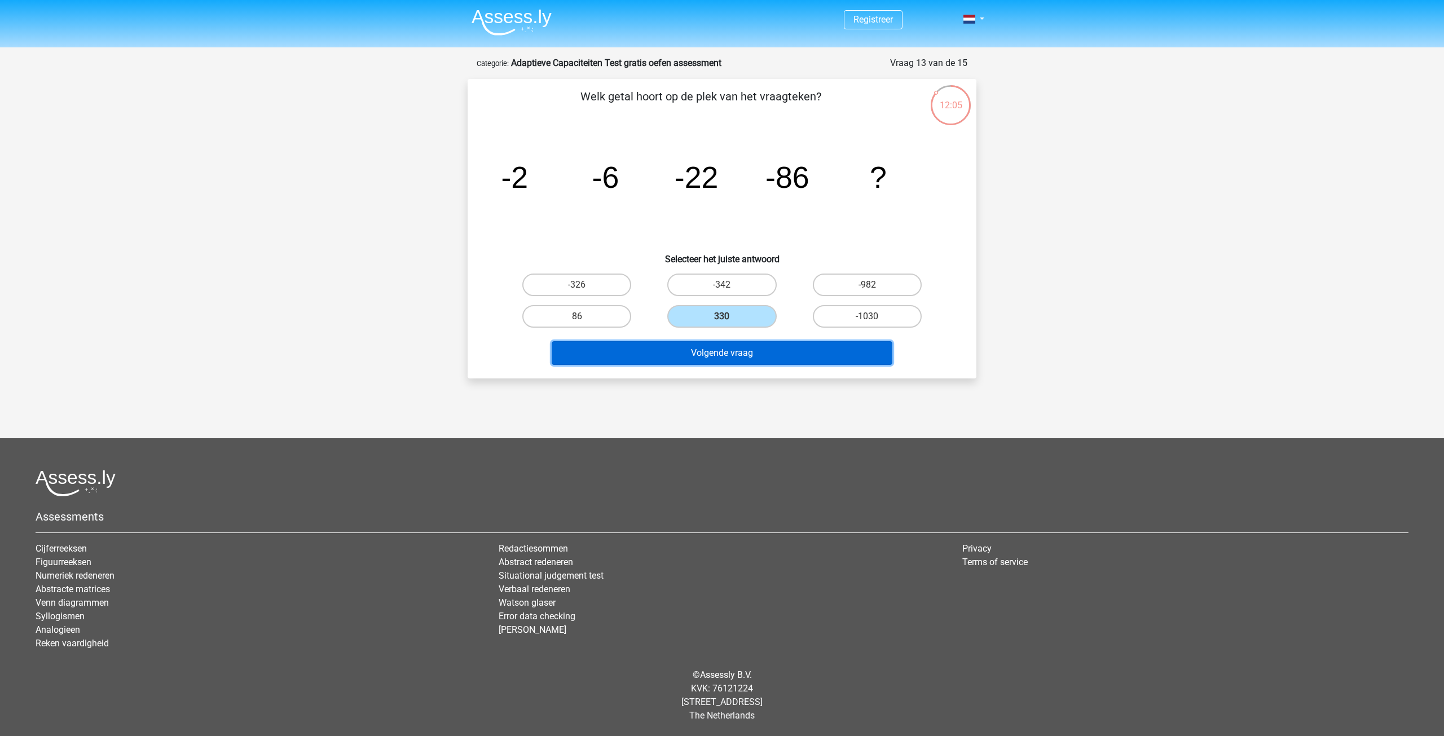
click at [761, 362] on button "Volgende vraag" at bounding box center [722, 353] width 341 height 24
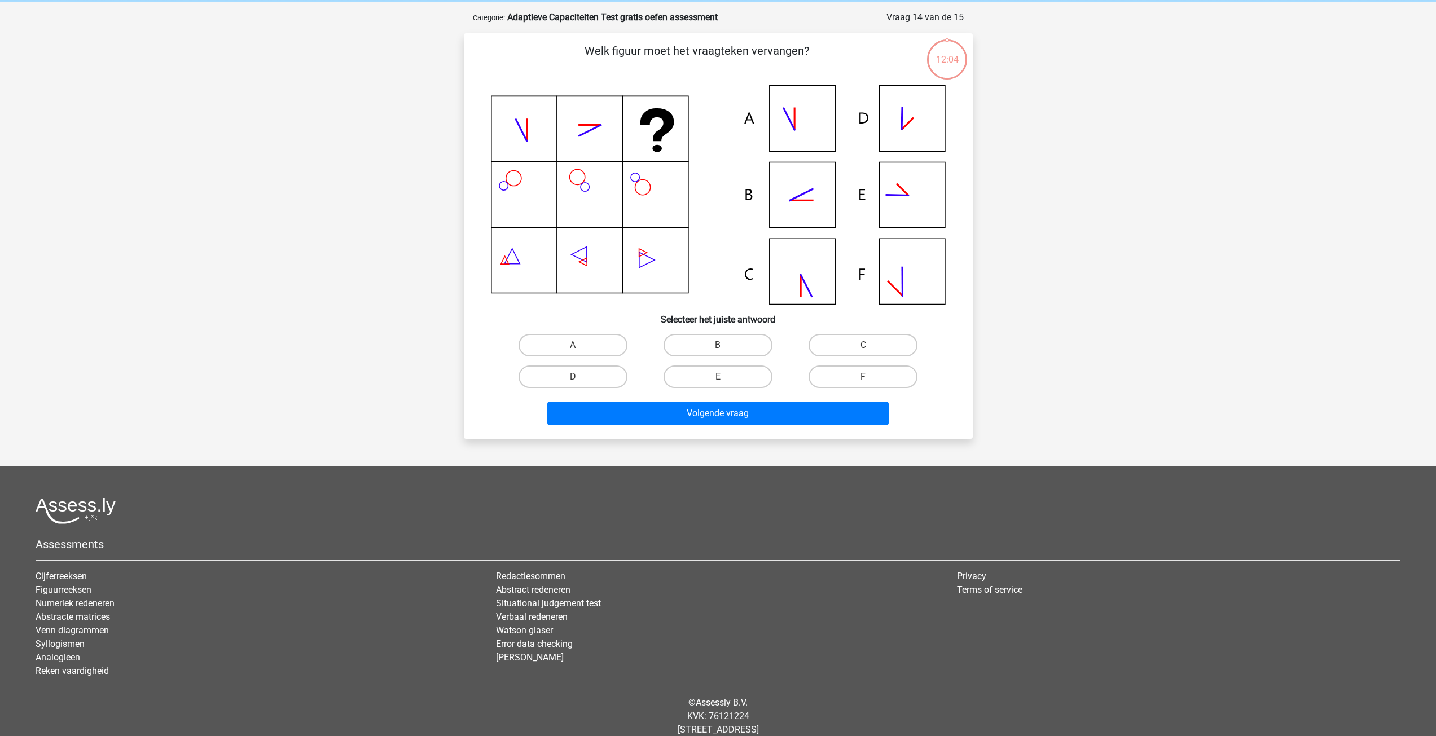
scroll to position [56, 0]
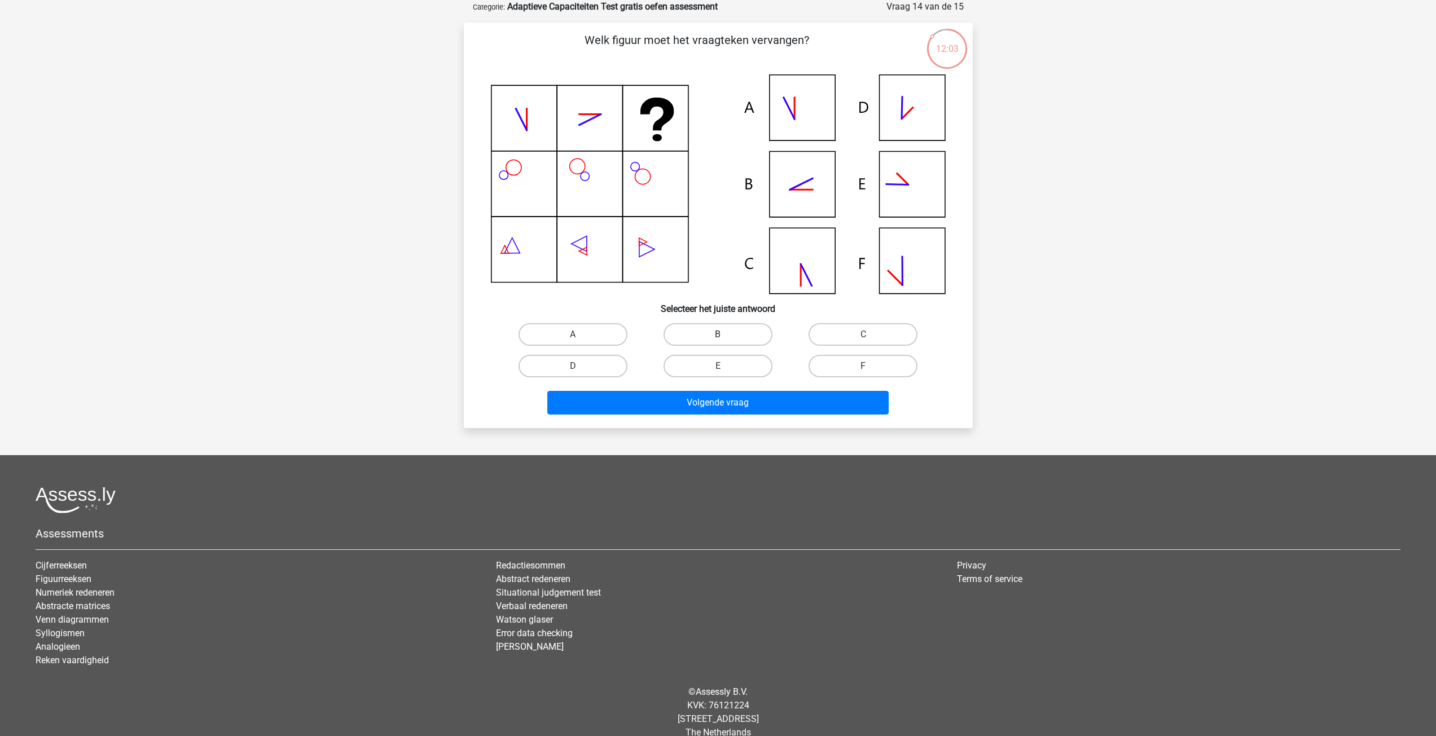
drag, startPoint x: 723, startPoint y: 344, endPoint x: 729, endPoint y: 370, distance: 26.0
click at [723, 344] on label "B" at bounding box center [718, 334] width 109 height 23
click at [723, 342] on input "B" at bounding box center [721, 338] width 7 height 7
radio input "true"
click at [741, 394] on button "Volgende vraag" at bounding box center [717, 403] width 341 height 24
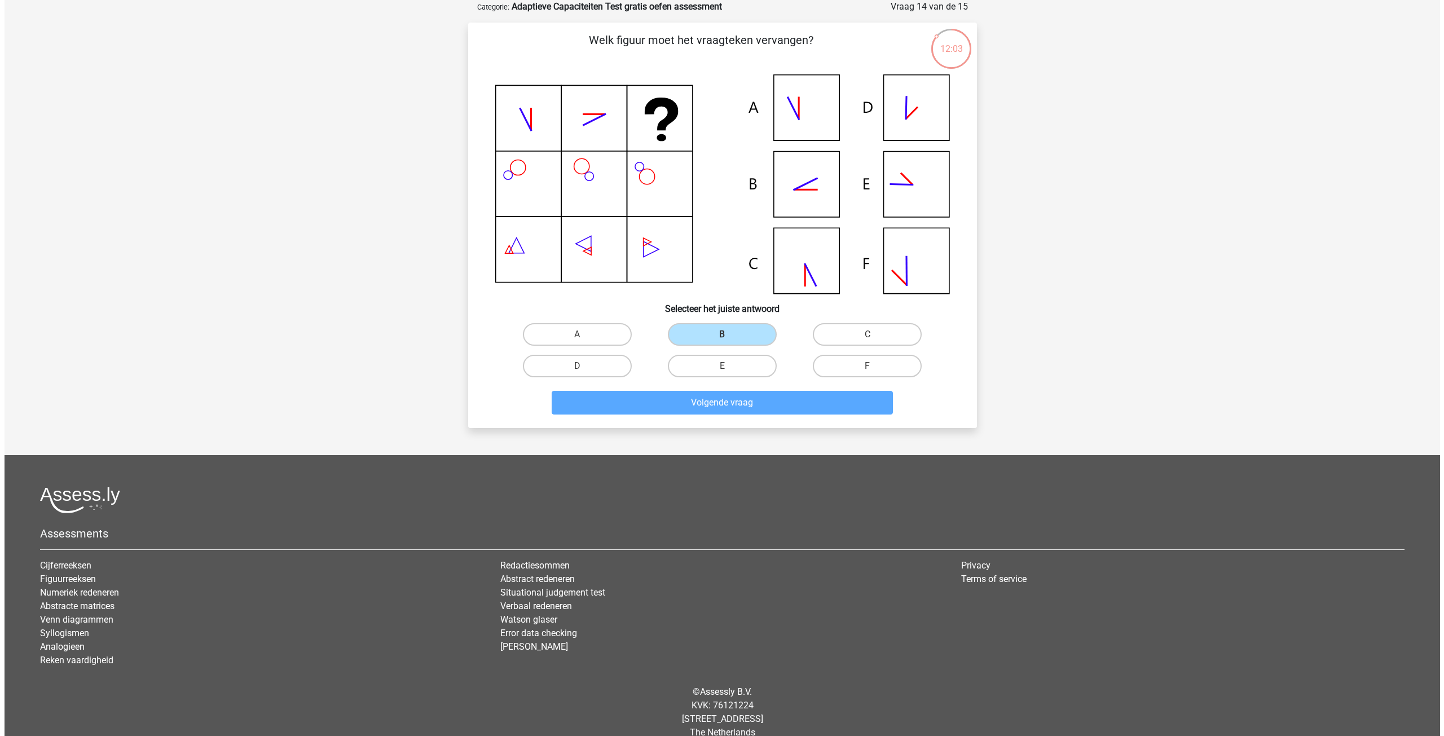
scroll to position [0, 0]
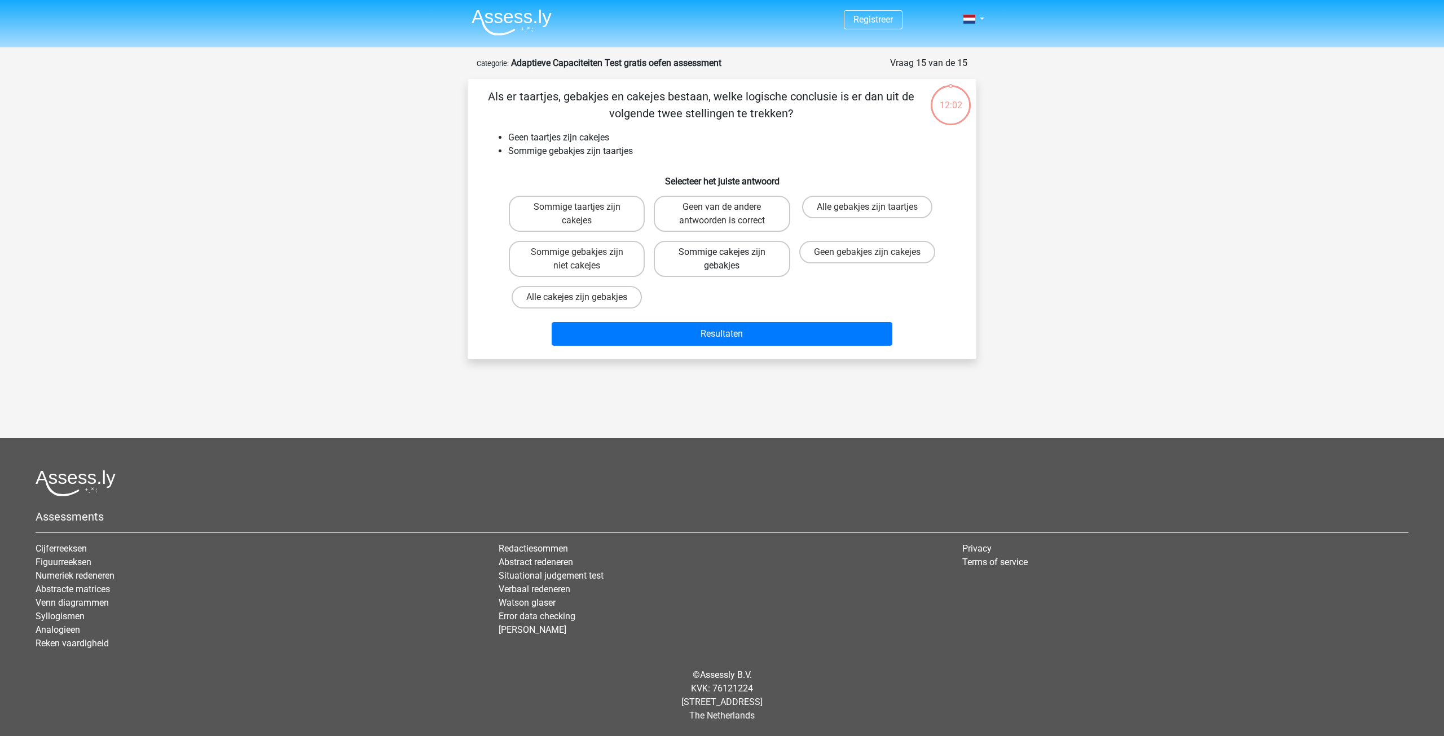
click at [706, 251] on label "Sommige cakejes zijn gebakjes" at bounding box center [722, 259] width 136 height 36
click at [722, 252] on input "Sommige cakejes zijn gebakjes" at bounding box center [725, 255] width 7 height 7
radio input "true"
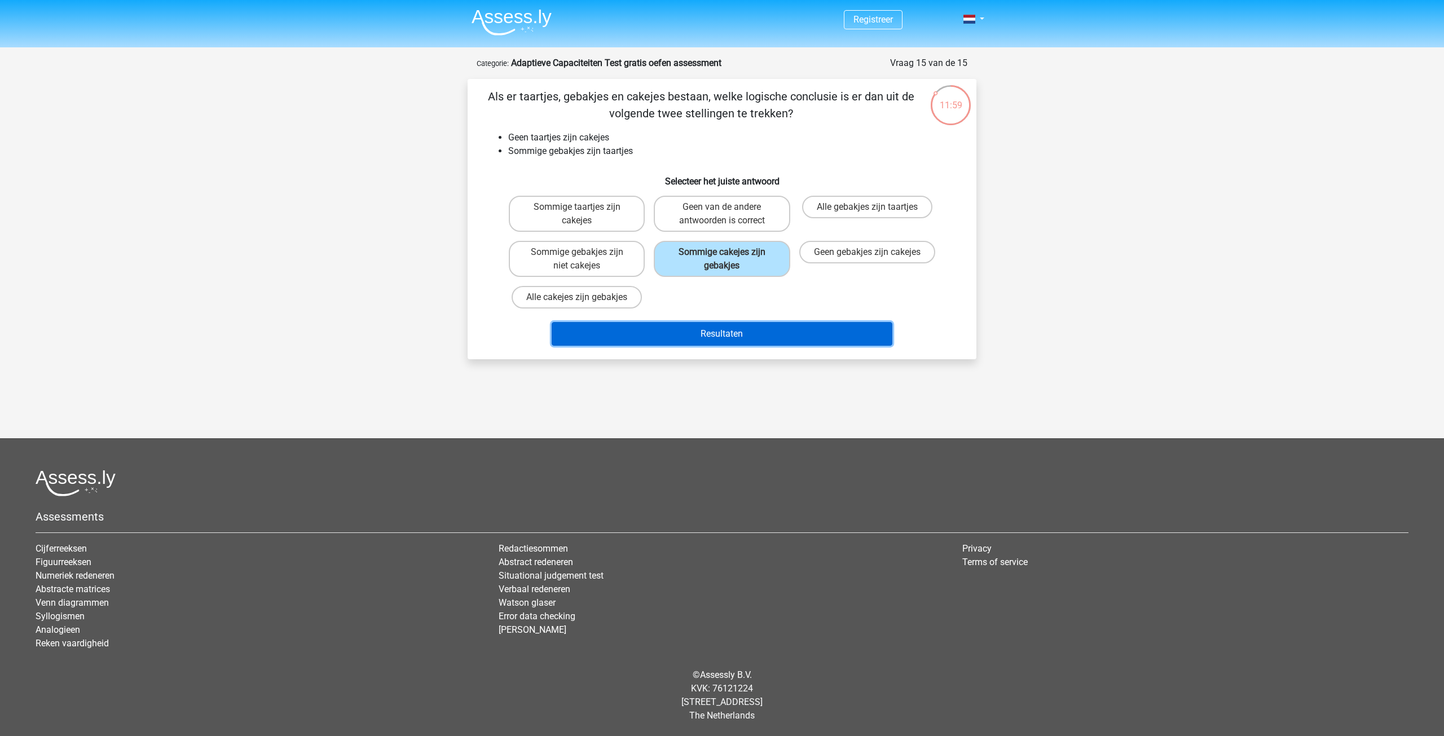
click at [756, 344] on button "Resultaten" at bounding box center [722, 334] width 341 height 24
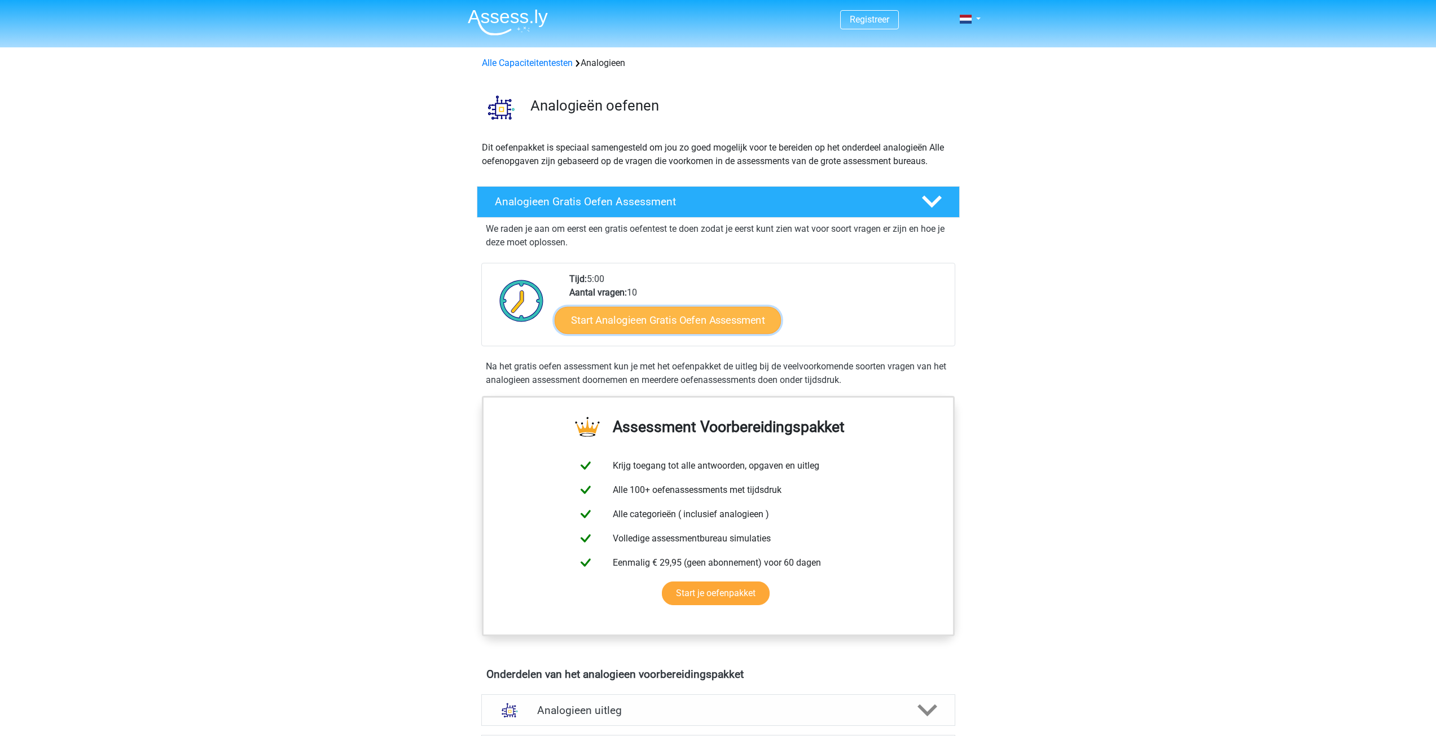
click at [742, 324] on link "Start Analogieen Gratis Oefen Assessment" at bounding box center [668, 319] width 226 height 27
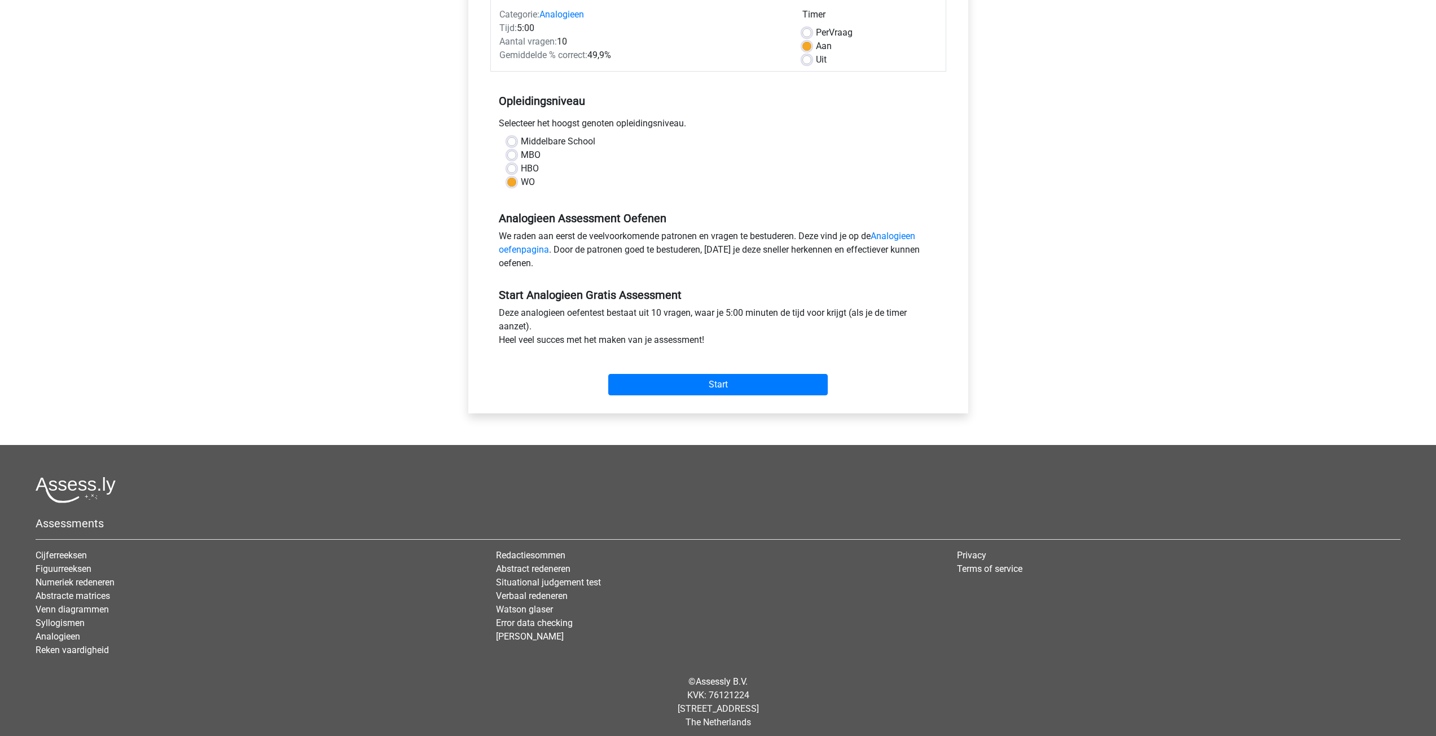
scroll to position [155, 0]
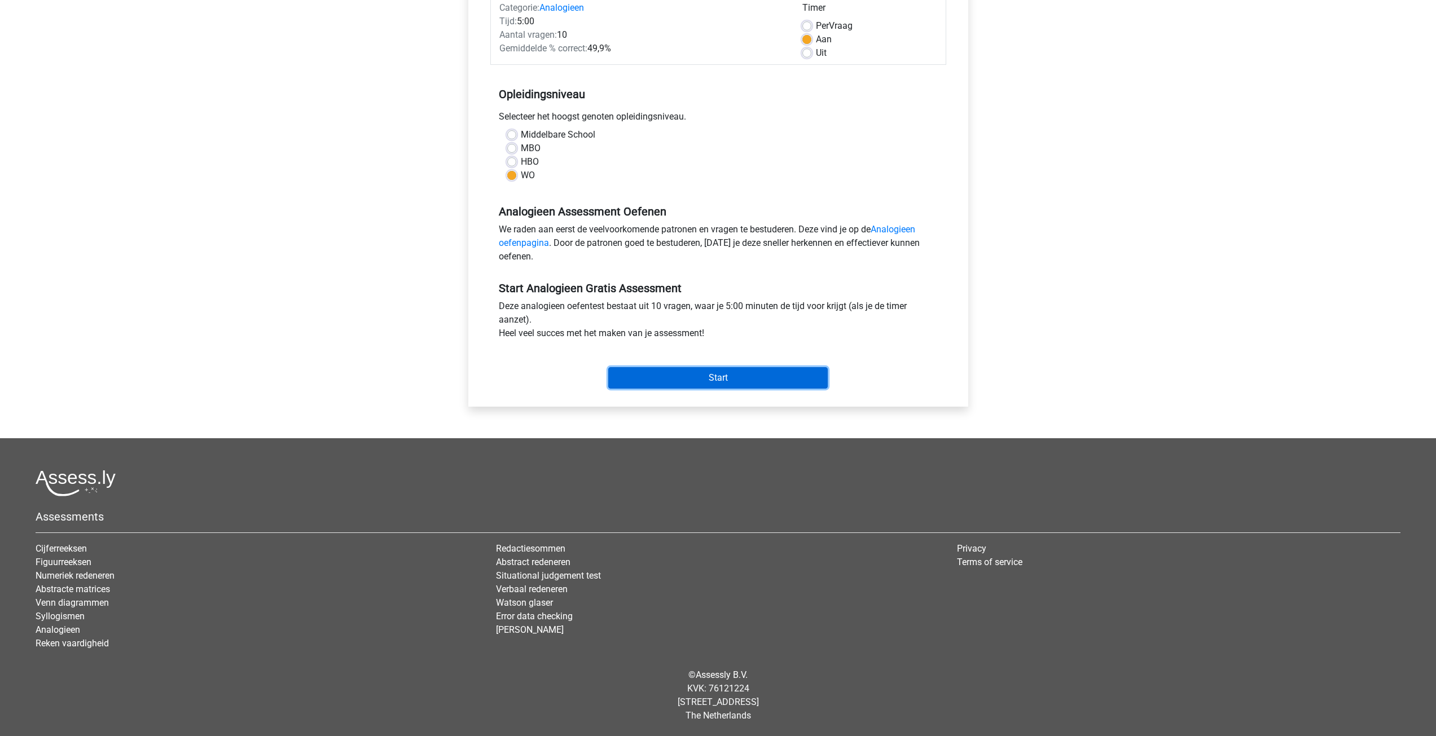
click at [750, 379] on input "Start" at bounding box center [717, 377] width 219 height 21
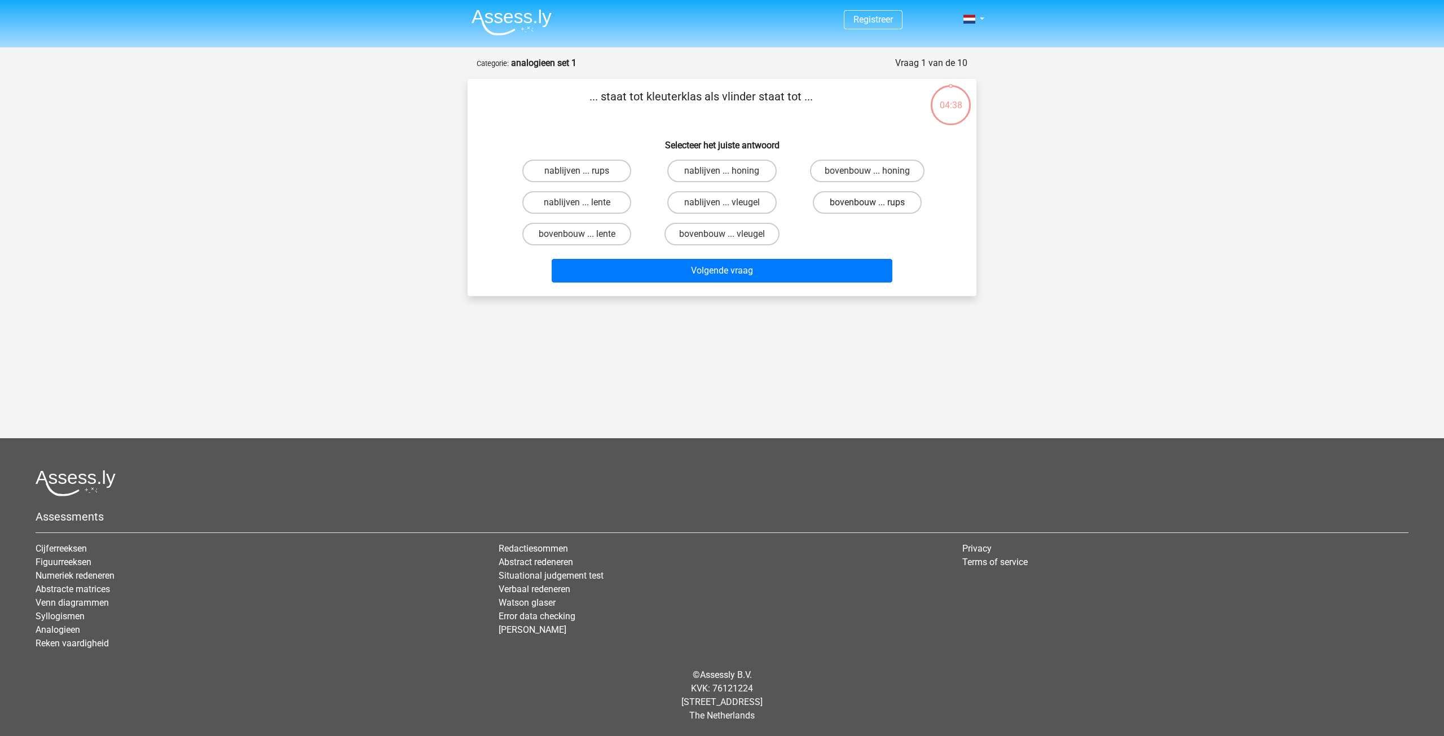
click at [888, 205] on label "bovenbouw ... rups" at bounding box center [867, 202] width 109 height 23
click at [875, 205] on input "bovenbouw ... rups" at bounding box center [870, 206] width 7 height 7
radio input "true"
click at [790, 268] on button "Volgende vraag" at bounding box center [722, 271] width 341 height 24
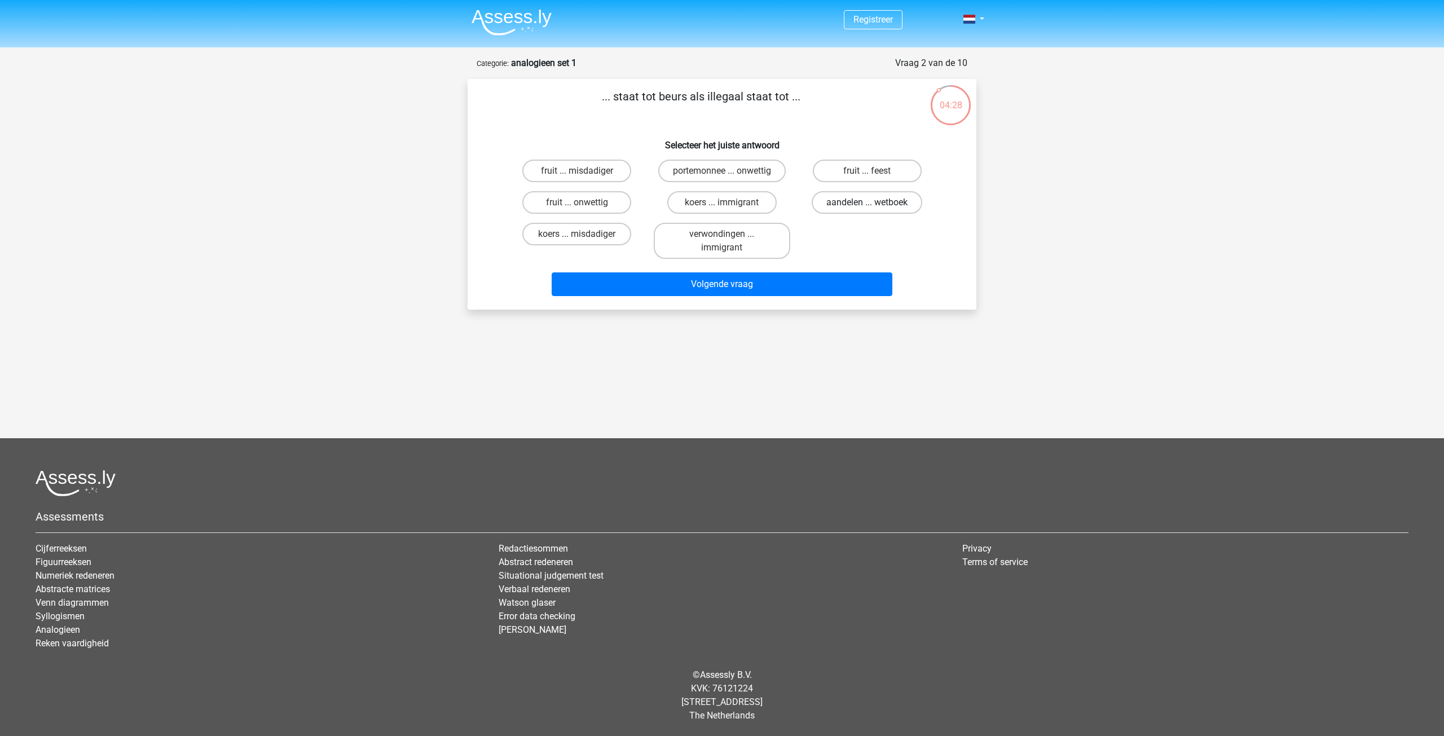
click at [858, 204] on label "aandelen ... wetboek" at bounding box center [867, 202] width 111 height 23
click at [867, 204] on input "aandelen ... wetboek" at bounding box center [870, 206] width 7 height 7
radio input "true"
click at [747, 289] on button "Volgende vraag" at bounding box center [722, 285] width 341 height 24
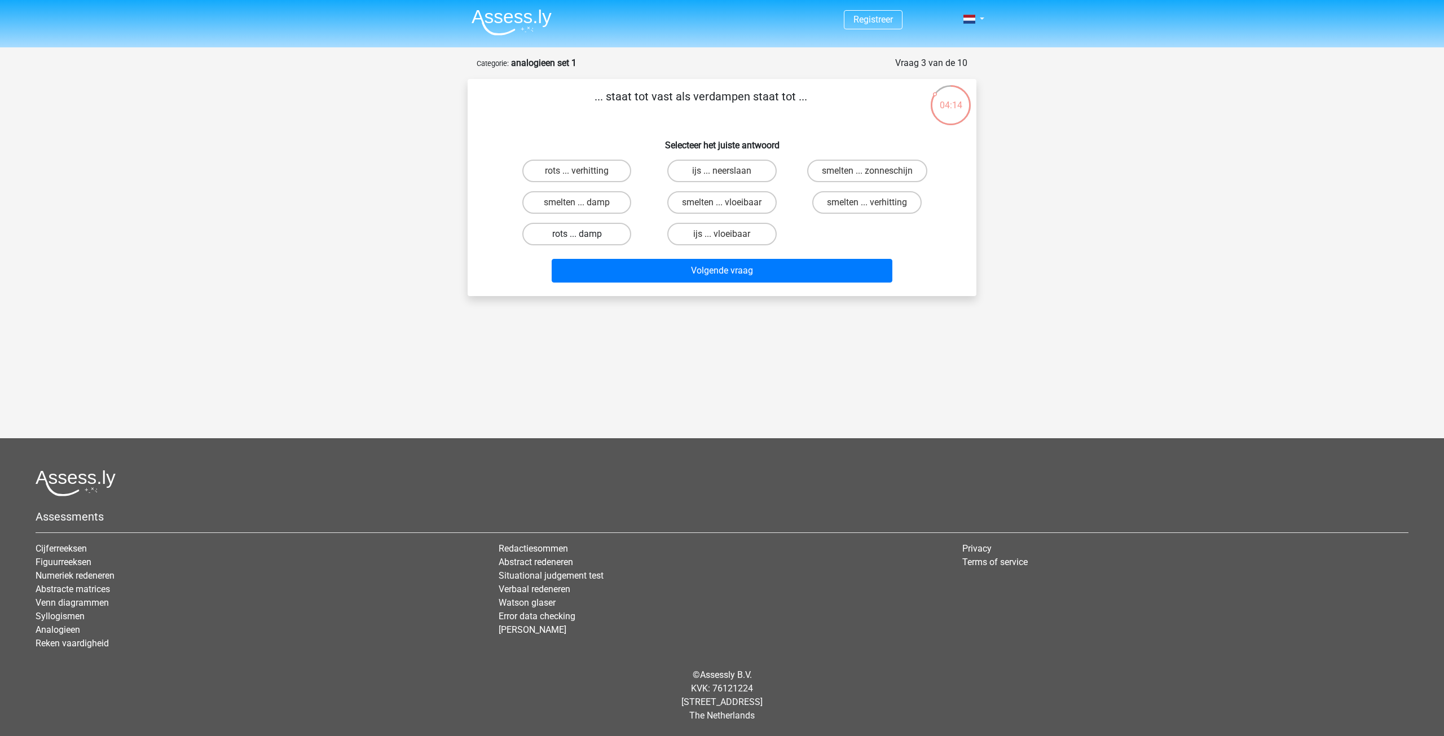
click at [555, 234] on label "rots ... damp" at bounding box center [576, 234] width 109 height 23
click at [577, 234] on input "rots ... damp" at bounding box center [580, 237] width 7 height 7
radio input "true"
click at [581, 273] on button "Volgende vraag" at bounding box center [722, 271] width 341 height 24
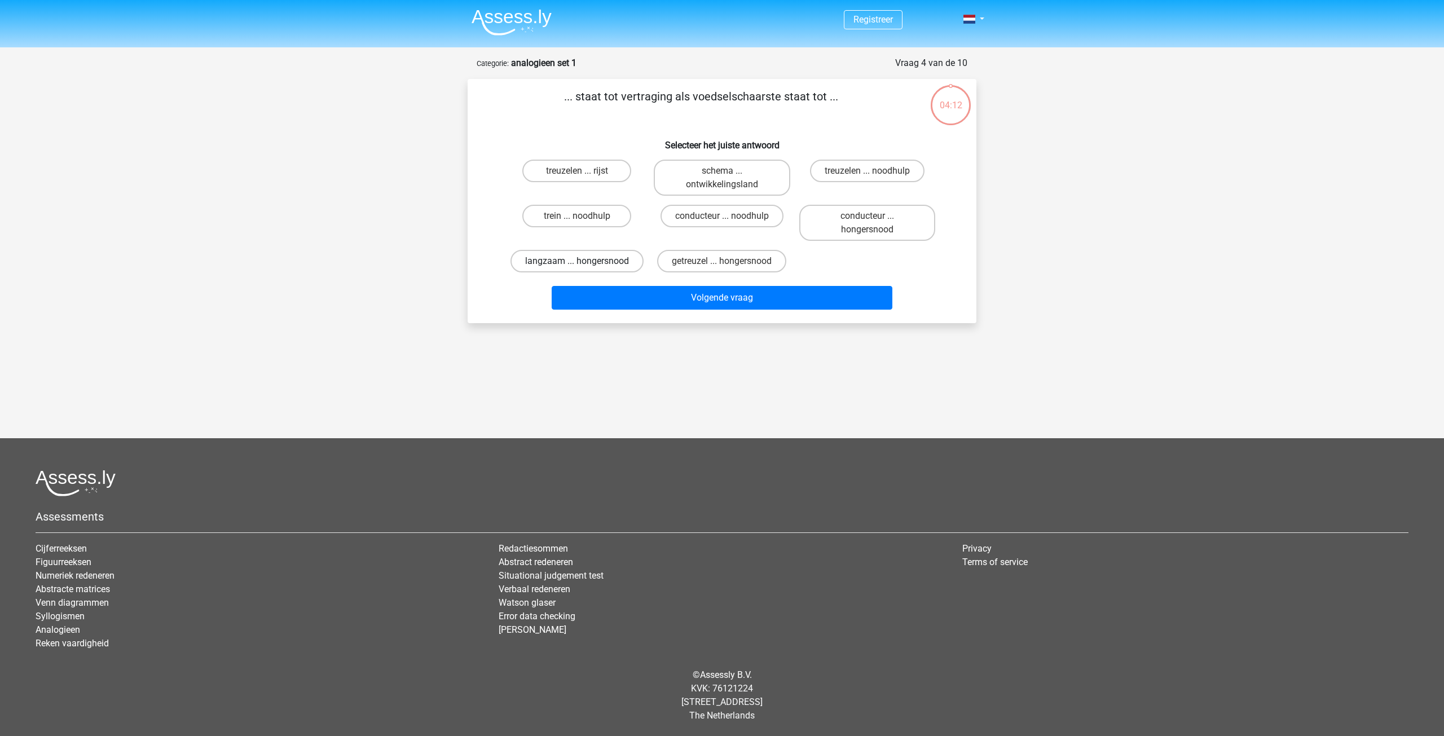
click at [569, 259] on label "langzaam ... hongersnood" at bounding box center [577, 261] width 133 height 23
click at [577, 261] on input "langzaam ... hongersnood" at bounding box center [580, 264] width 7 height 7
radio input "true"
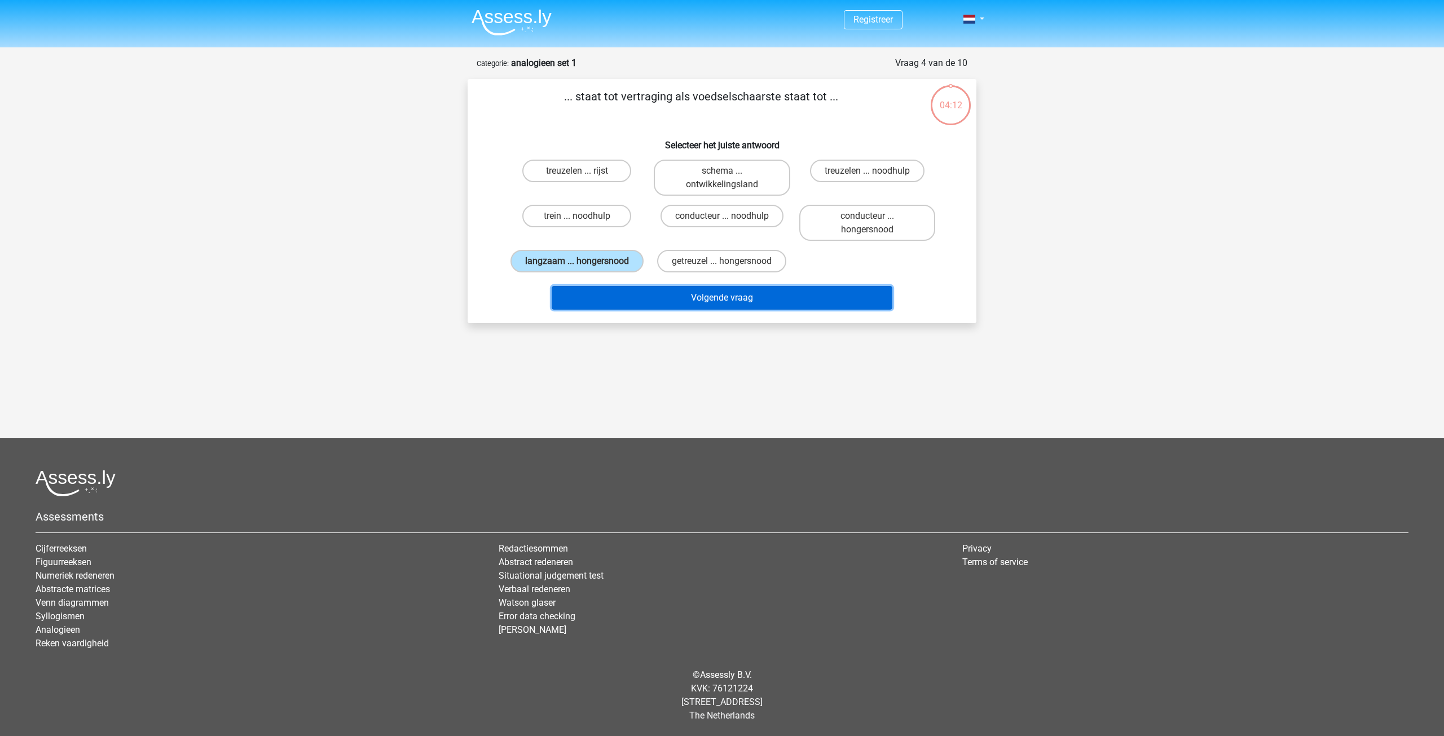
click at [580, 292] on button "Volgende vraag" at bounding box center [722, 298] width 341 height 24
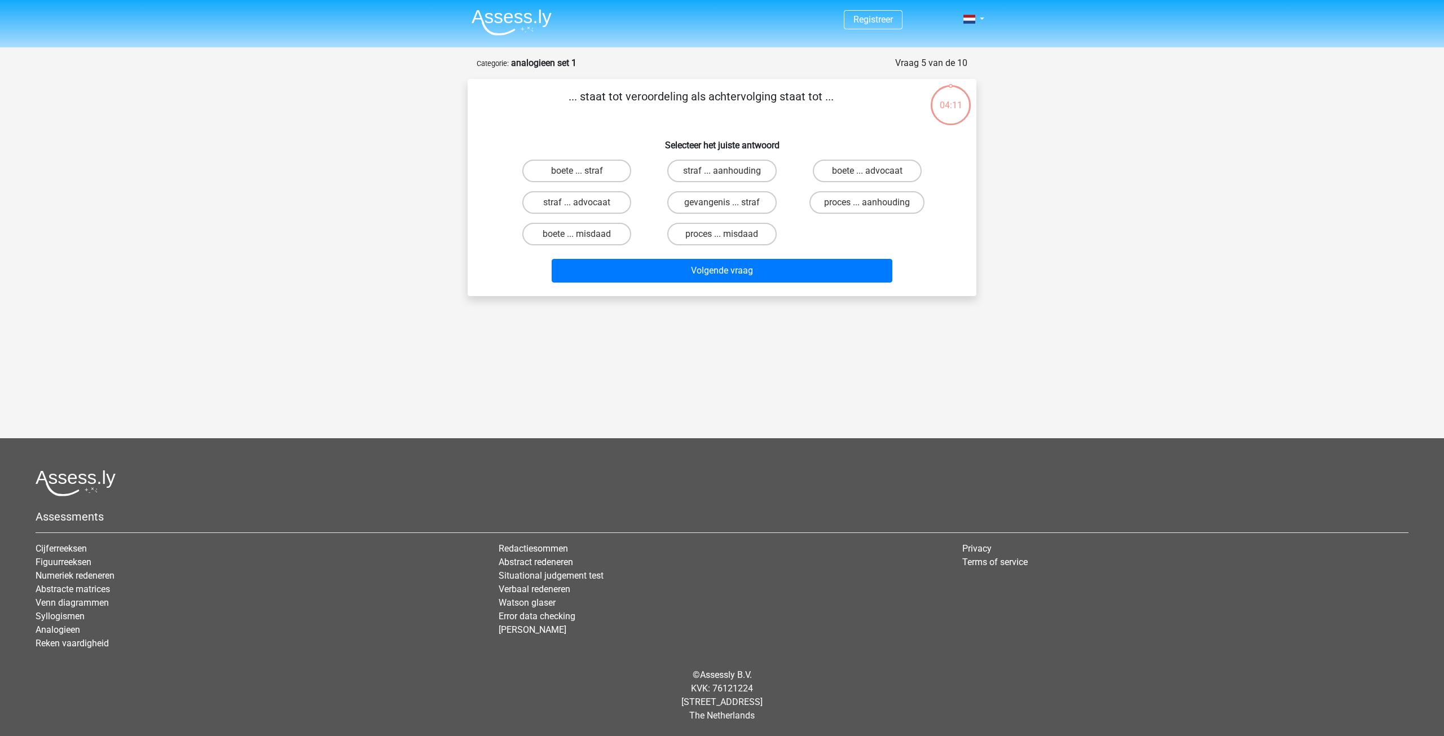
click at [575, 257] on div "Volgende vraag" at bounding box center [722, 268] width 473 height 37
click at [581, 241] on input "boete ... misdaad" at bounding box center [580, 237] width 7 height 7
radio input "true"
click at [576, 276] on button "Volgende vraag" at bounding box center [722, 271] width 341 height 24
click at [574, 240] on label "voorspoed ... wijsheid" at bounding box center [577, 234] width 115 height 23
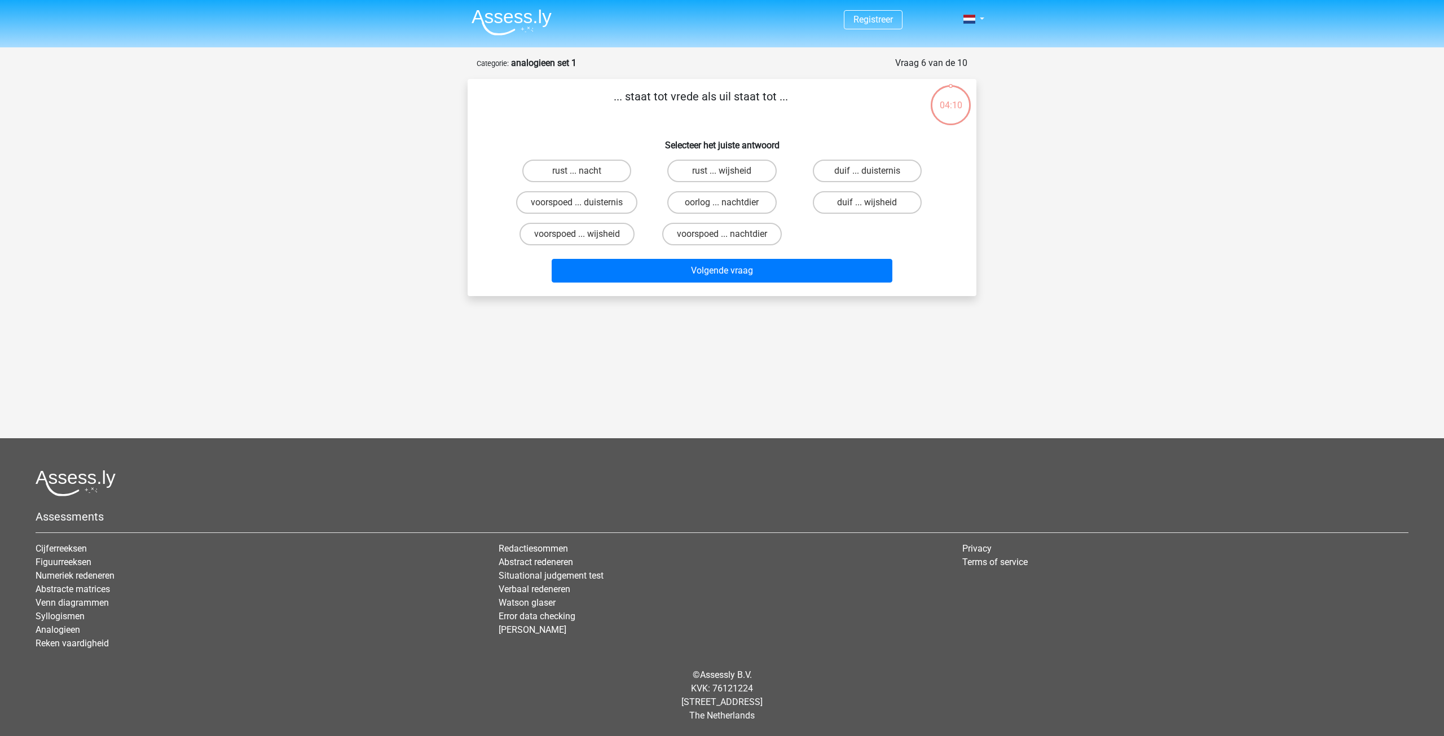
click at [577, 240] on input "voorspoed ... wijsheid" at bounding box center [580, 237] width 7 height 7
radio input "true"
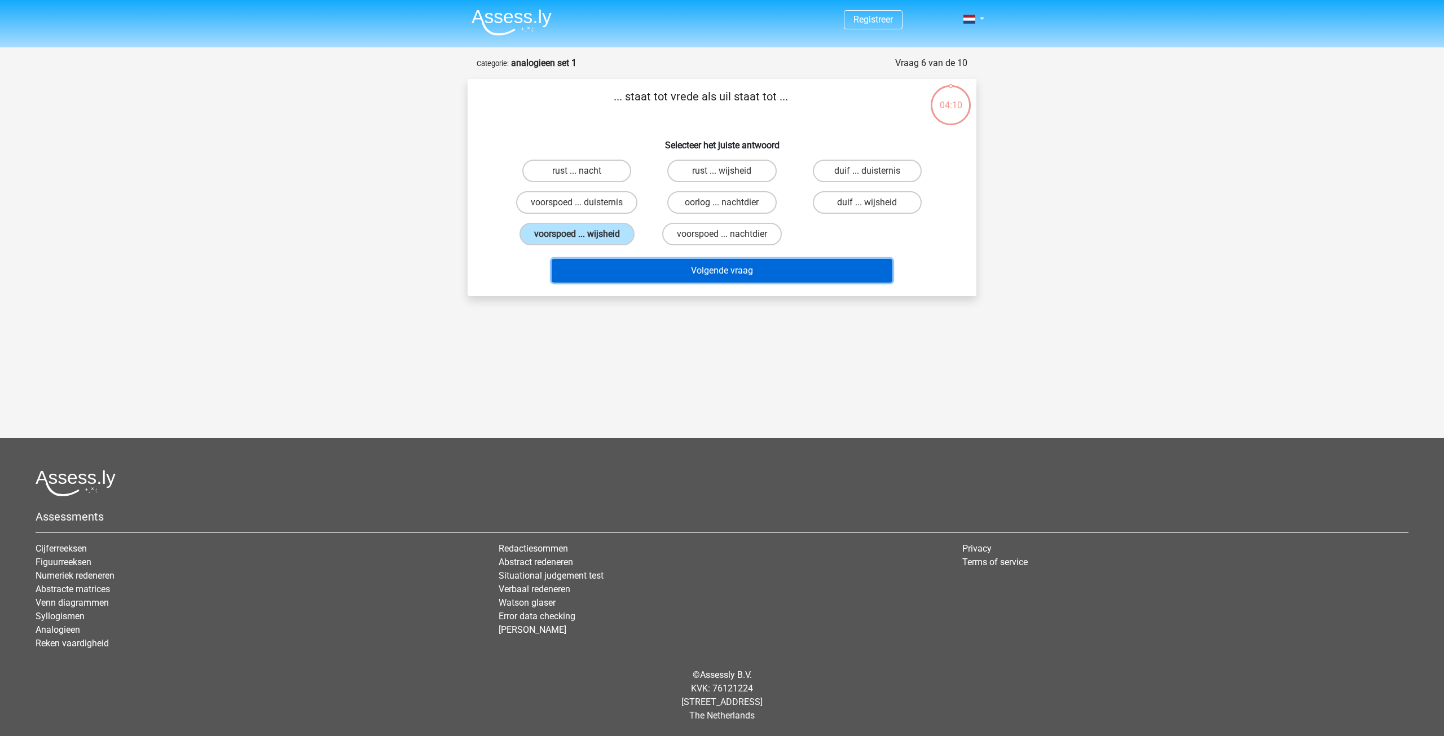
click at [574, 275] on button "Volgende vraag" at bounding box center [722, 271] width 341 height 24
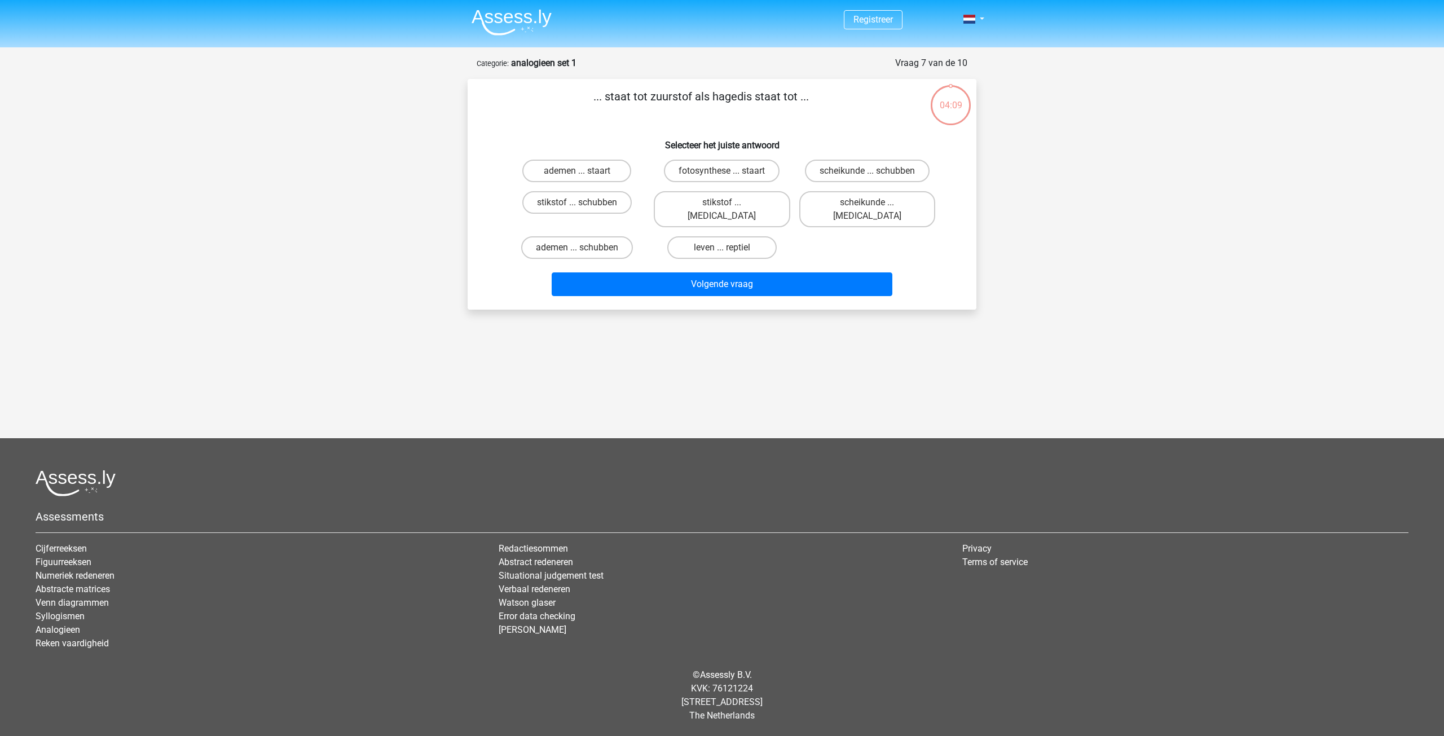
click at [573, 236] on label "ademen ... schubben" at bounding box center [577, 247] width 112 height 23
click at [577, 248] on input "ademen ... schubben" at bounding box center [580, 251] width 7 height 7
radio input "true"
click at [569, 273] on button "Volgende vraag" at bounding box center [722, 285] width 341 height 24
click at [566, 241] on label "ziekelijk ... heerlijk" at bounding box center [576, 247] width 109 height 23
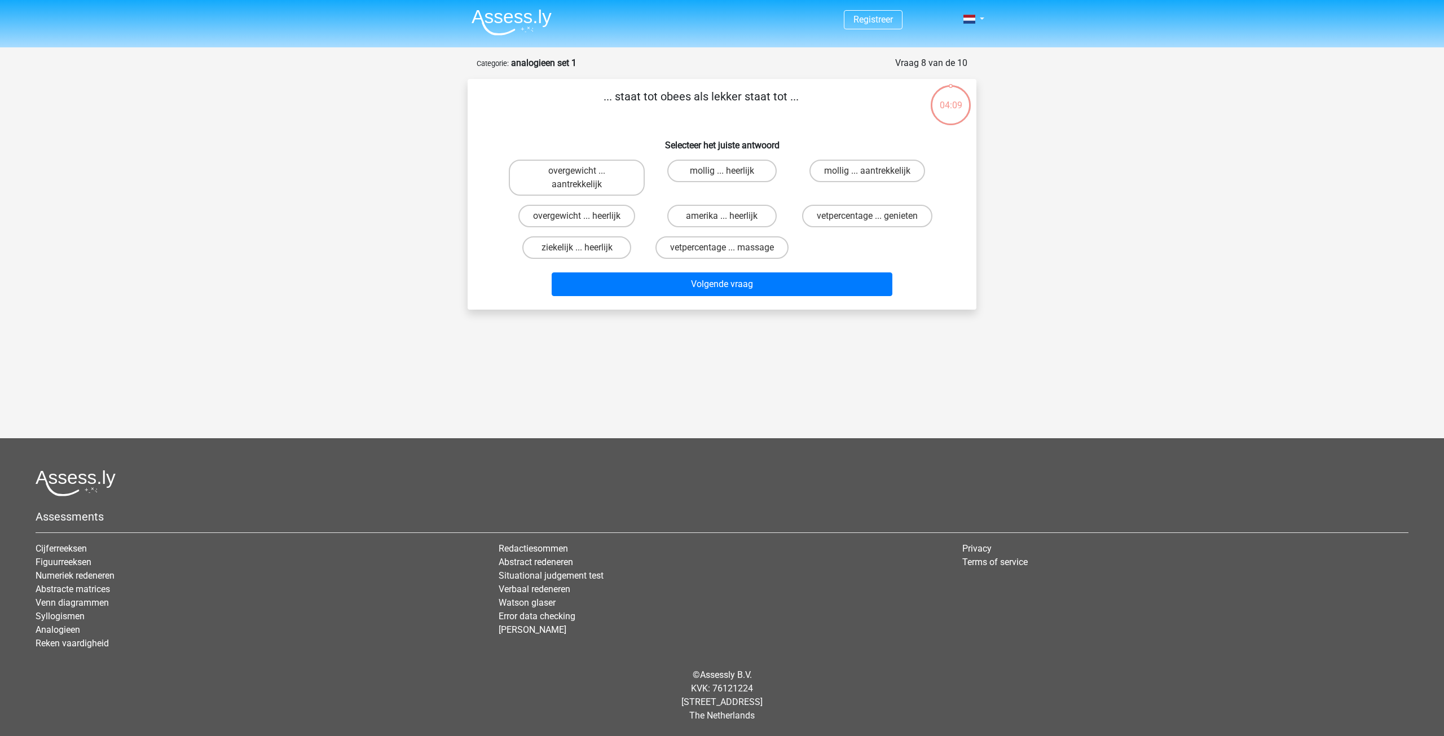
click at [577, 248] on input "ziekelijk ... heerlijk" at bounding box center [580, 251] width 7 height 7
radio input "true"
click at [570, 279] on button "Volgende vraag" at bounding box center [722, 285] width 341 height 24
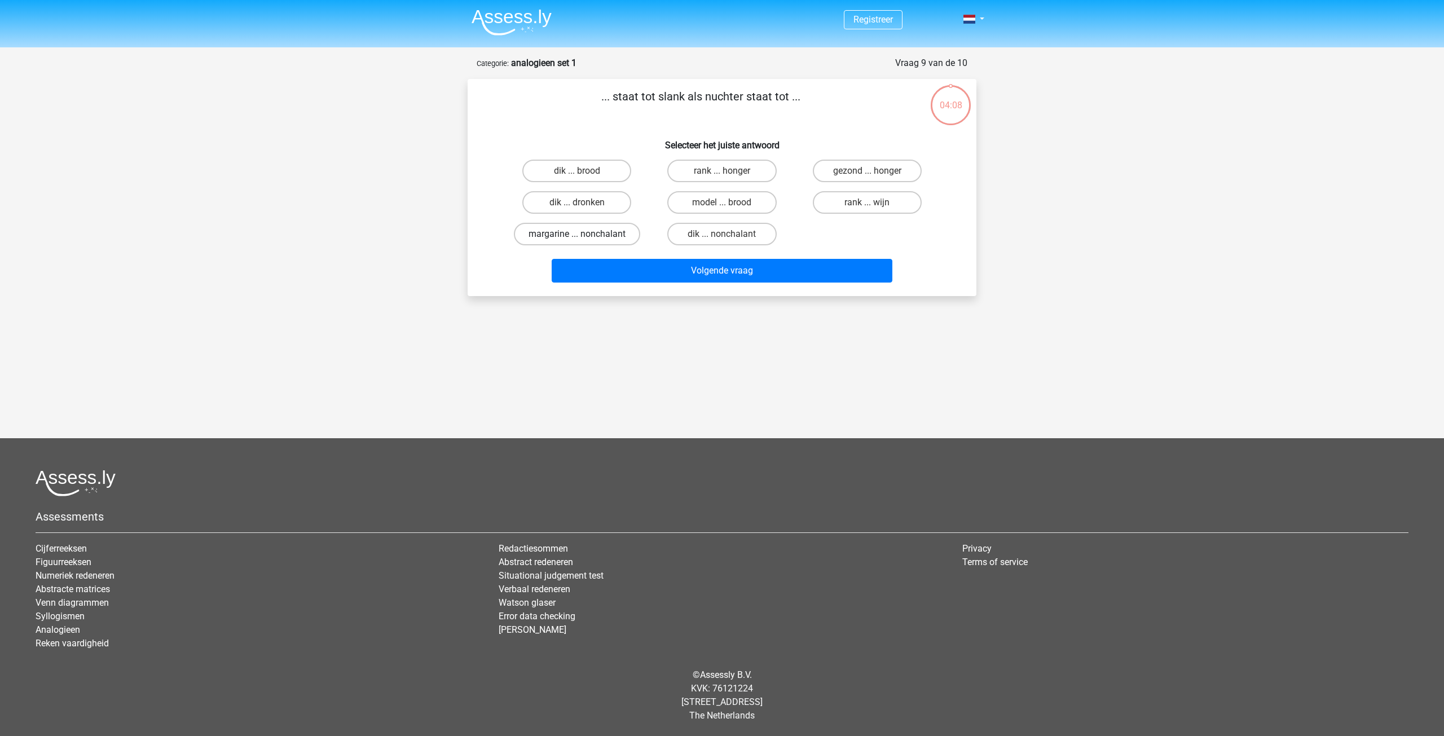
click at [570, 244] on label "margarine ... nonchalant" at bounding box center [577, 234] width 126 height 23
click at [577, 241] on input "margarine ... nonchalant" at bounding box center [580, 237] width 7 height 7
radio input "true"
click at [568, 286] on div "Volgende vraag" at bounding box center [722, 273] width 436 height 28
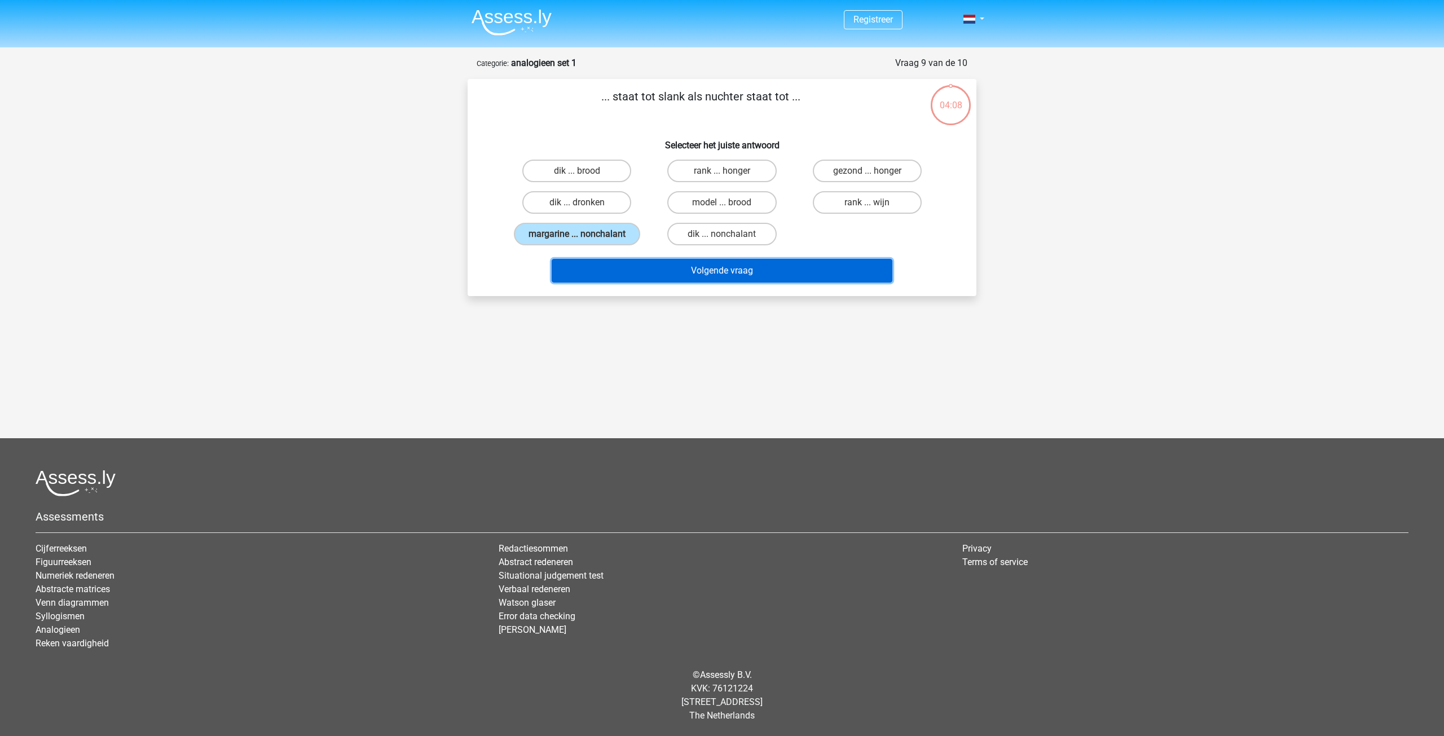
click at [572, 270] on button "Volgende vraag" at bounding box center [722, 271] width 341 height 24
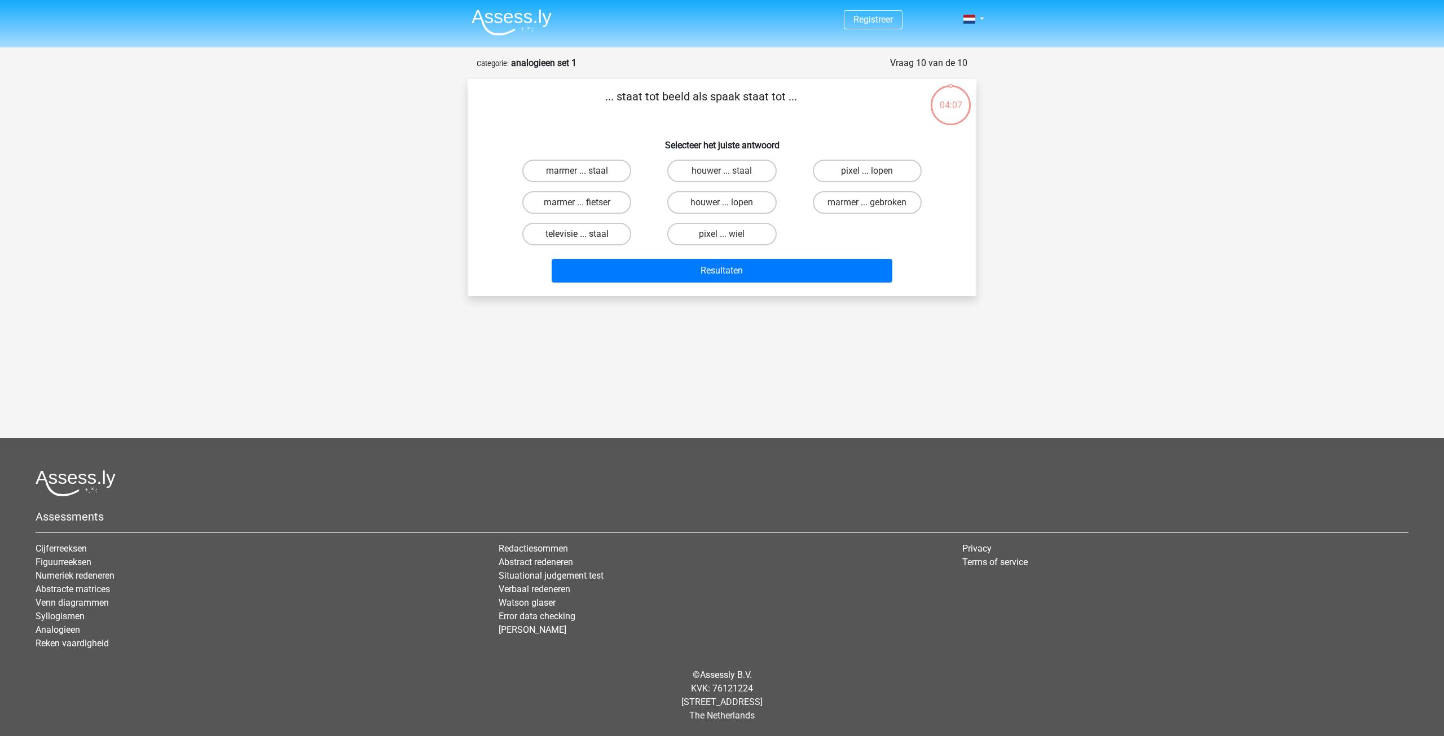
click at [571, 234] on label "televisie ... staal" at bounding box center [576, 234] width 109 height 23
click at [577, 234] on input "televisie ... staal" at bounding box center [580, 237] width 7 height 7
radio input "true"
click at [575, 270] on button "Resultaten" at bounding box center [722, 271] width 341 height 24
